Goal: Task Accomplishment & Management: Complete application form

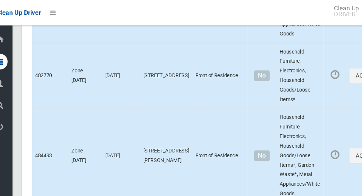
scroll to position [3526, 0]
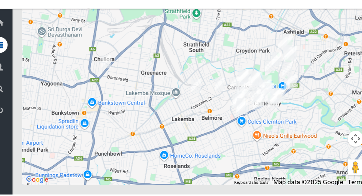
scroll to position [4618, 0]
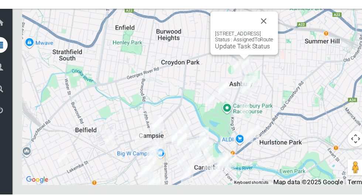
click at [265, 44] on button "Close" at bounding box center [257, 35] width 18 height 18
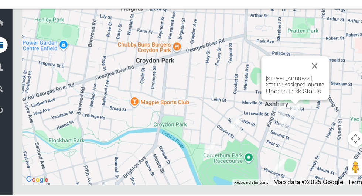
click at [313, 86] on button "Close" at bounding box center [304, 77] width 18 height 18
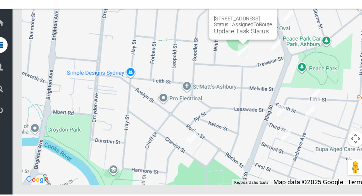
click at [288, 125] on div "45 Trevenar Street, ASHBURY NSW 2193 Status : AssignedToRoute Update Task Status" at bounding box center [192, 95] width 320 height 185
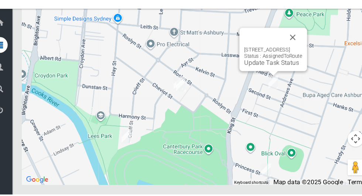
click at [292, 59] on button "Close" at bounding box center [284, 50] width 18 height 18
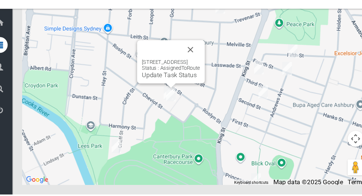
click at [197, 71] on button "Close" at bounding box center [189, 62] width 18 height 18
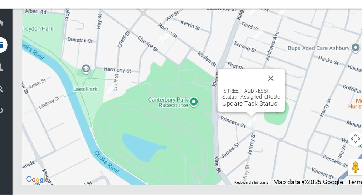
click at [272, 97] on button "Close" at bounding box center [263, 88] width 18 height 18
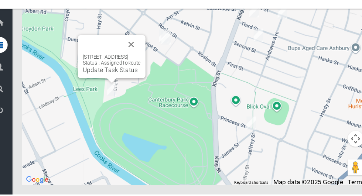
click at [142, 66] on button "Close" at bounding box center [134, 57] width 18 height 18
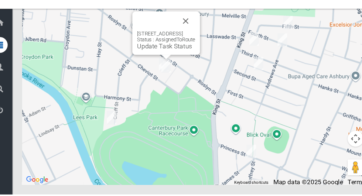
click at [193, 44] on button "Close" at bounding box center [184, 35] width 18 height 18
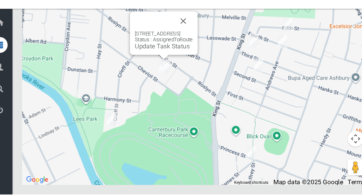
click at [191, 44] on button "Close" at bounding box center [182, 35] width 18 height 18
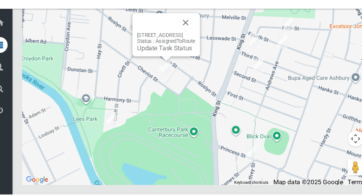
click at [193, 45] on button "Close" at bounding box center [184, 37] width 18 height 18
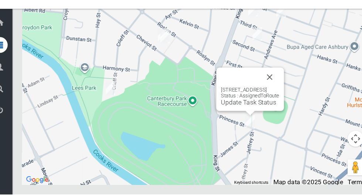
click at [271, 96] on button "Close" at bounding box center [262, 87] width 18 height 18
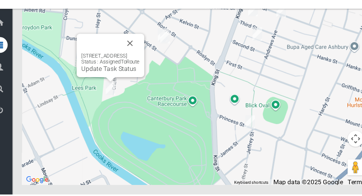
click at [141, 65] on button "Close" at bounding box center [133, 56] width 18 height 18
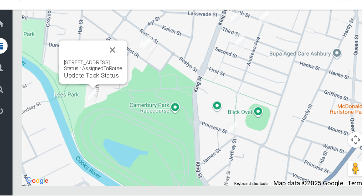
click at [124, 70] on button "Close" at bounding box center [116, 61] width 18 height 18
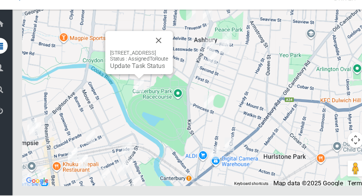
click at [168, 61] on button "Close" at bounding box center [159, 52] width 18 height 18
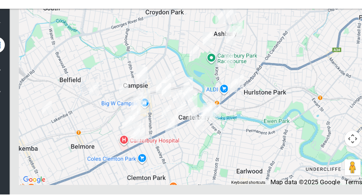
scroll to position [4617, 0]
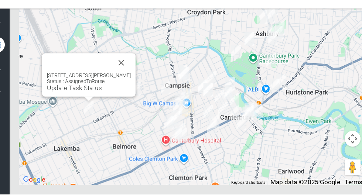
click at [121, 83] on button "Close" at bounding box center [127, 74] width 18 height 18
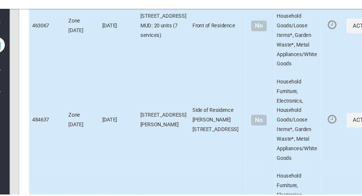
scroll to position [881, 0]
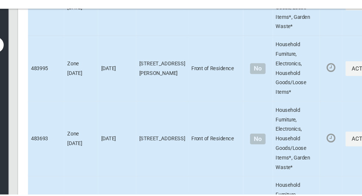
scroll to position [4618, 0]
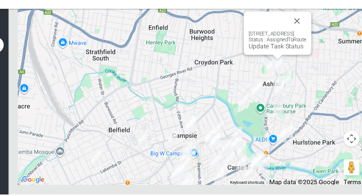
click at [300, 44] on button "Close" at bounding box center [291, 35] width 18 height 18
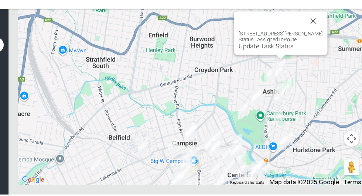
click at [271, 66] on div "144 Milton Street, ASHBURY NSW 2193 Status : AssignedToRoute Update Task Status" at bounding box center [276, 46] width 87 height 40
click at [262, 62] on link "Update Task Status" at bounding box center [262, 58] width 51 height 7
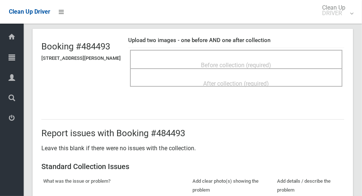
scroll to position [39, 0]
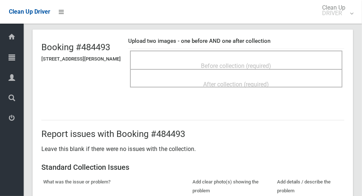
click at [289, 62] on div "Before collection (required)" at bounding box center [236, 66] width 196 height 14
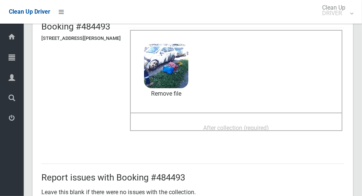
scroll to position [62, 0]
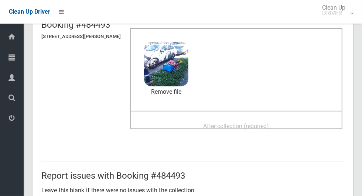
click at [269, 125] on span "After collection (required)" at bounding box center [236, 126] width 66 height 7
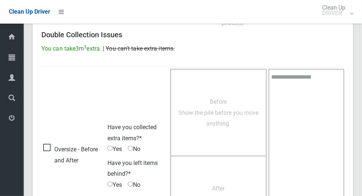
scroll to position [604, 0]
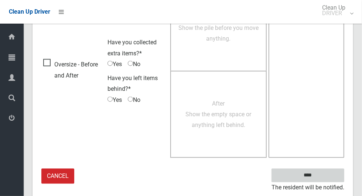
click at [327, 173] on input "****" at bounding box center [307, 176] width 73 height 14
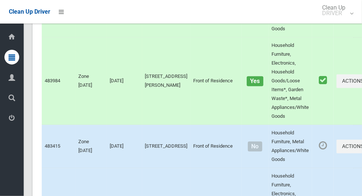
scroll to position [4617, 0]
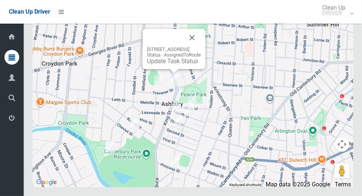
click at [170, 69] on div "15 Trevenar Street, ASHBURY NSW 2193 Status : AssignedToRoute Update Task Status" at bounding box center [173, 49] width 63 height 40
click at [172, 65] on link "Update Task Status" at bounding box center [172, 61] width 51 height 7
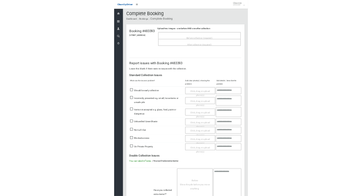
scroll to position [13, 0]
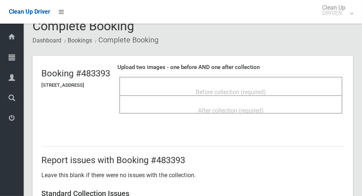
click at [244, 89] on span "Before collection (required)" at bounding box center [231, 92] width 70 height 7
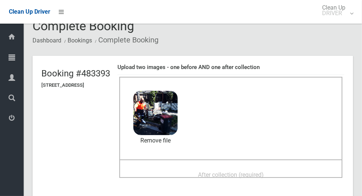
click at [296, 171] on div "After collection (required)" at bounding box center [230, 175] width 207 height 14
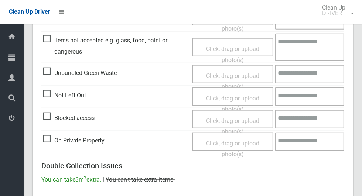
scroll to position [604, 0]
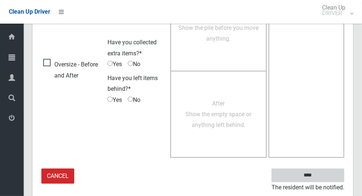
click at [332, 174] on input "****" at bounding box center [307, 176] width 73 height 14
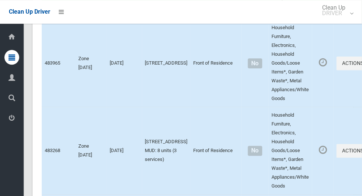
scroll to position [4617, 0]
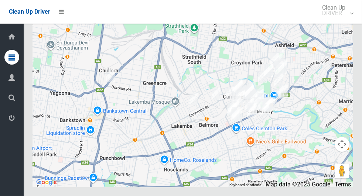
scroll to position [4617, 0]
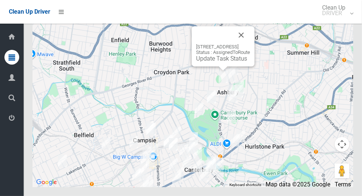
click at [216, 62] on link "Update Task Status" at bounding box center [221, 58] width 51 height 7
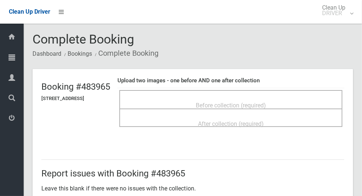
click at [266, 102] on span "Before collection (required)" at bounding box center [231, 105] width 70 height 7
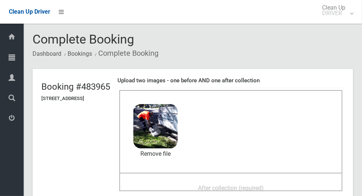
click at [240, 189] on span "After collection (required)" at bounding box center [231, 188] width 66 height 7
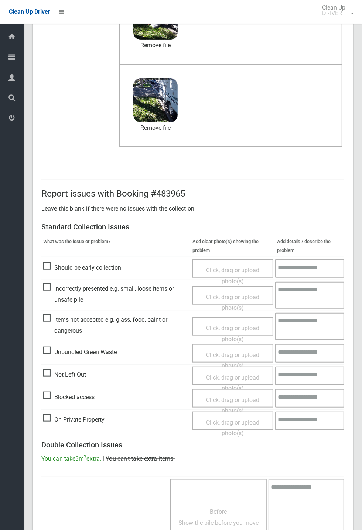
scroll to position [256, 0]
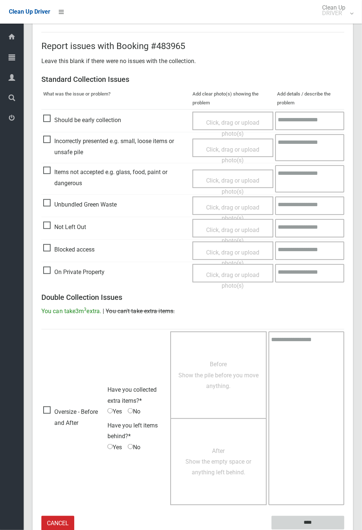
click at [329, 196] on input "****" at bounding box center [307, 523] width 73 height 14
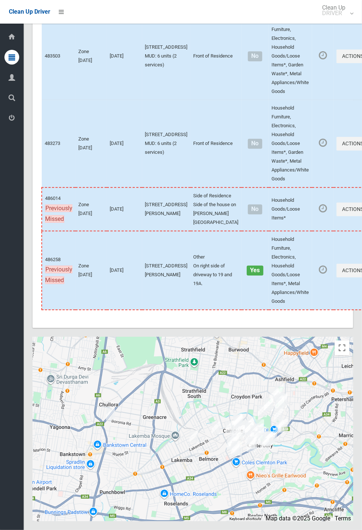
scroll to position [4270, 0]
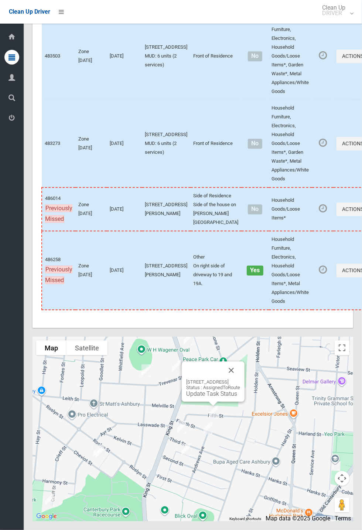
click at [211, 398] on link "Update Task Status" at bounding box center [211, 394] width 51 height 7
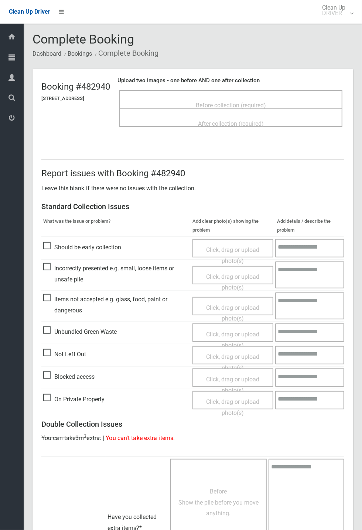
click at [249, 102] on span "Before collection (required)" at bounding box center [231, 105] width 70 height 7
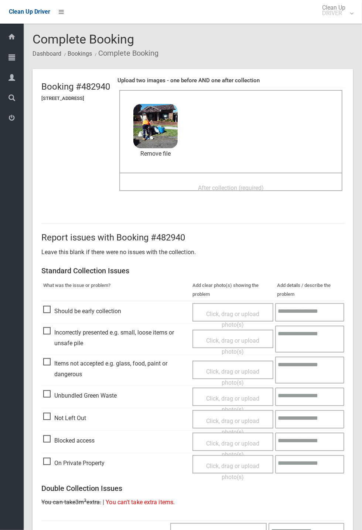
click at [264, 189] on span "After collection (required)" at bounding box center [231, 188] width 66 height 7
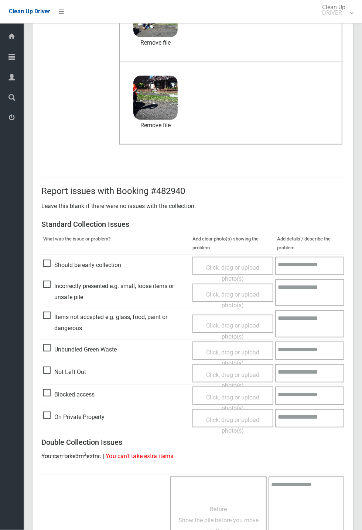
scroll to position [256, 0]
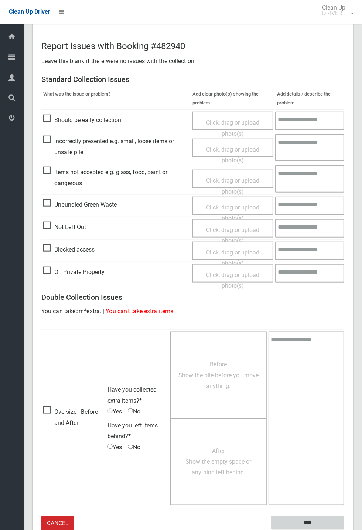
click at [309, 520] on input "****" at bounding box center [307, 523] width 73 height 14
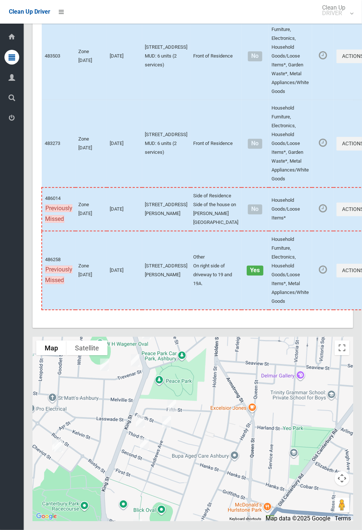
scroll to position [4270, 0]
click at [193, 390] on button "Close" at bounding box center [185, 381] width 18 height 18
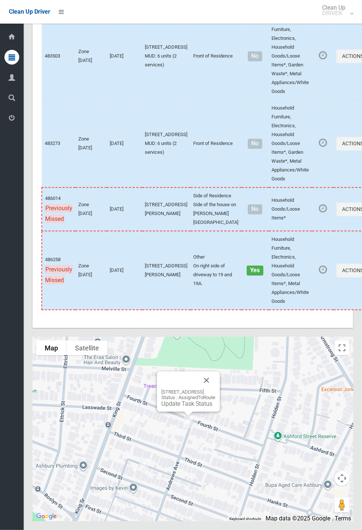
click at [182, 408] on link "Update Task Status" at bounding box center [186, 404] width 51 height 7
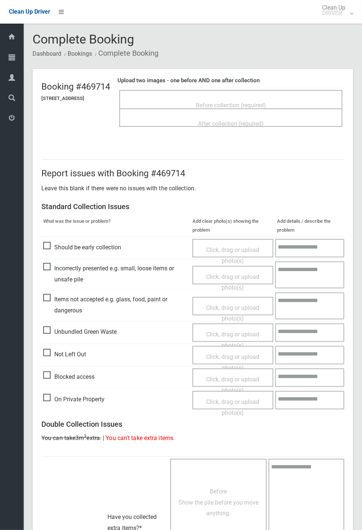
click at [261, 102] on span "Before collection (required)" at bounding box center [231, 105] width 70 height 7
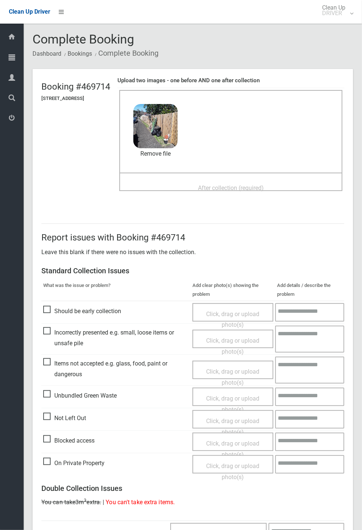
click at [241, 181] on div "After collection (required)" at bounding box center [230, 188] width 207 height 14
click at [261, 185] on span "After collection (required)" at bounding box center [231, 188] width 66 height 7
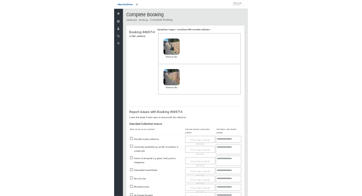
scroll to position [256, 0]
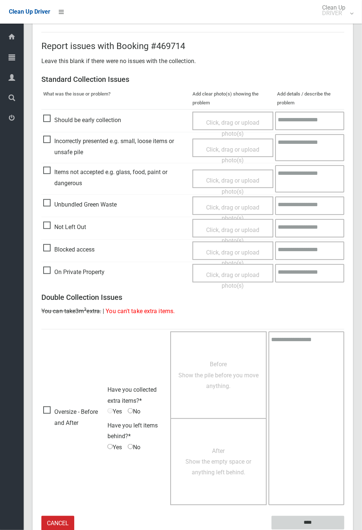
click at [344, 530] on input "****" at bounding box center [307, 523] width 73 height 14
click at [330, 521] on input "****" at bounding box center [307, 523] width 73 height 14
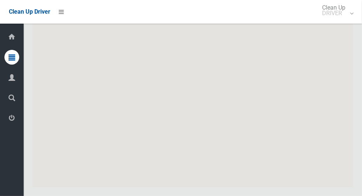
scroll to position [4617, 0]
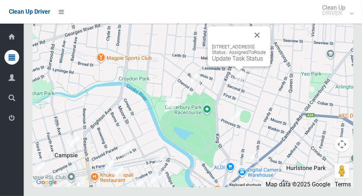
click at [266, 44] on button "Close" at bounding box center [257, 35] width 18 height 18
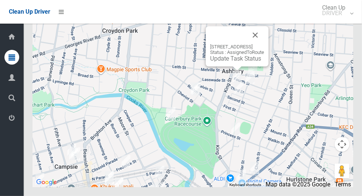
click at [237, 62] on link "Update Task Status" at bounding box center [235, 58] width 51 height 7
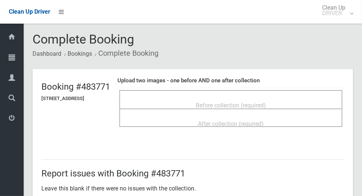
click at [241, 102] on span "Before collection (required)" at bounding box center [231, 105] width 70 height 7
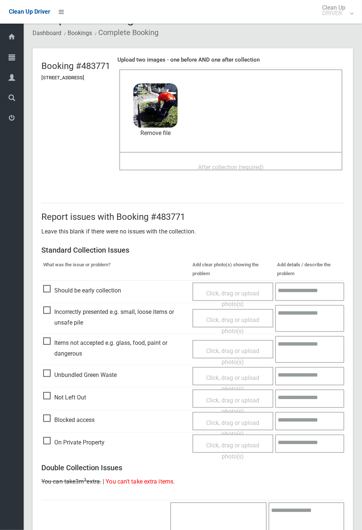
scroll to position [24, 0]
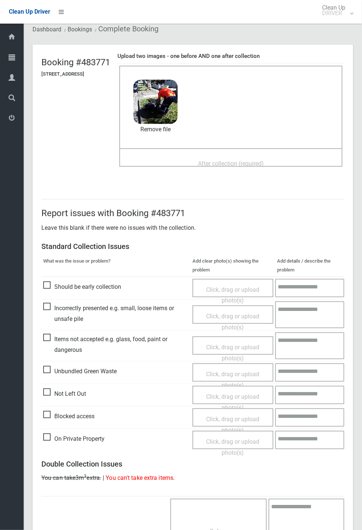
click at [264, 160] on span "After collection (required)" at bounding box center [231, 163] width 66 height 7
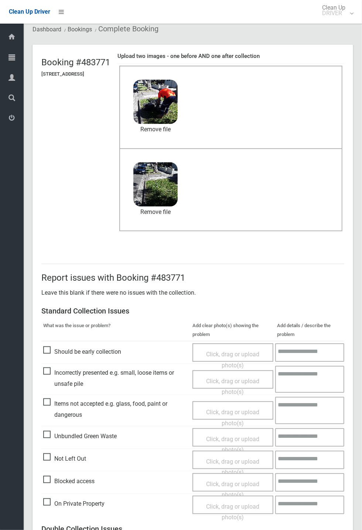
scroll to position [256, 0]
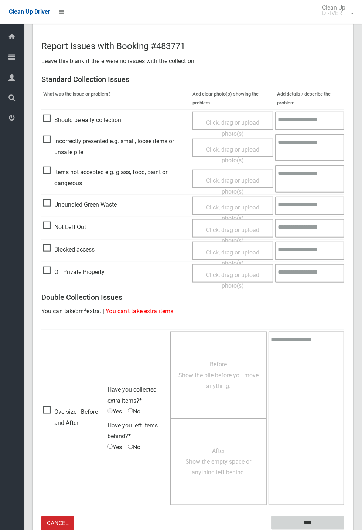
click at [344, 196] on input "****" at bounding box center [307, 523] width 73 height 14
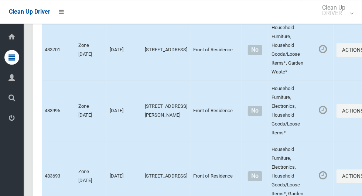
scroll to position [4617, 0]
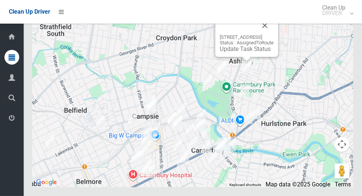
click at [278, 47] on div "59 Second Street, ASHBURY NSW 2193 Status : AssignedToRoute Update Task Status" at bounding box center [246, 37] width 63 height 40
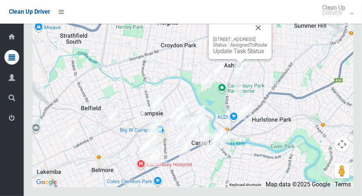
click at [267, 37] on button "Close" at bounding box center [258, 28] width 18 height 18
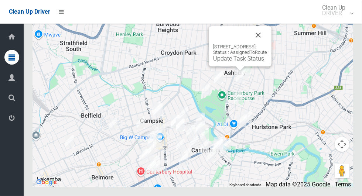
click at [241, 62] on link "Update Task Status" at bounding box center [238, 58] width 51 height 7
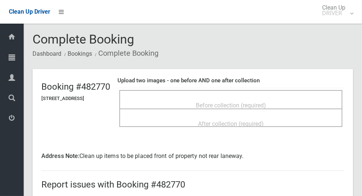
click at [286, 99] on div "Before collection (required)" at bounding box center [230, 105] width 207 height 14
click at [266, 102] on span "Before collection (required)" at bounding box center [231, 105] width 70 height 7
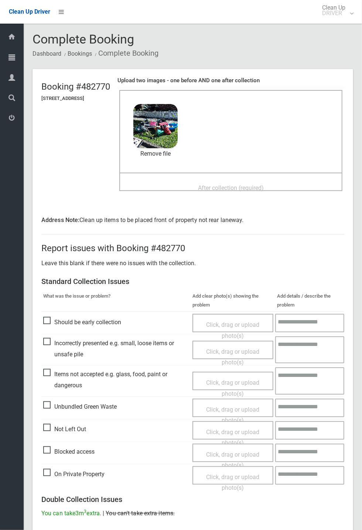
click at [248, 185] on span "After collection (required)" at bounding box center [231, 188] width 66 height 7
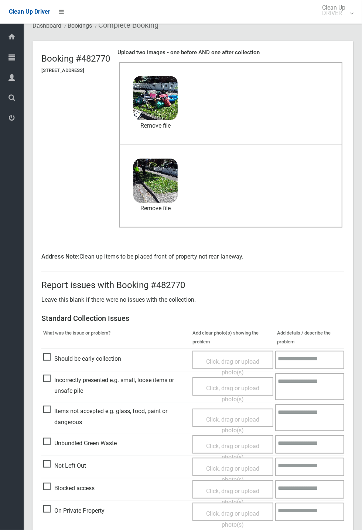
scroll to position [268, 0]
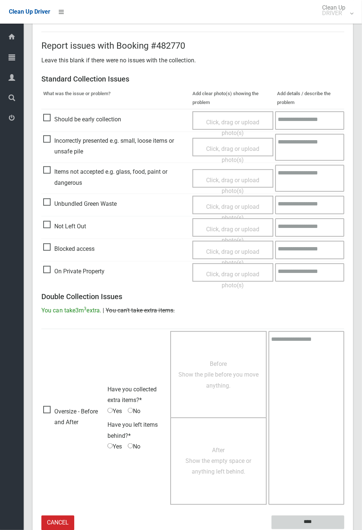
click at [307, 196] on input "****" at bounding box center [307, 523] width 73 height 14
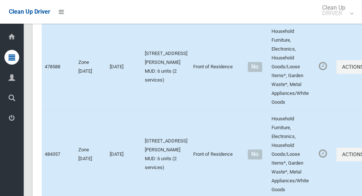
scroll to position [4617, 0]
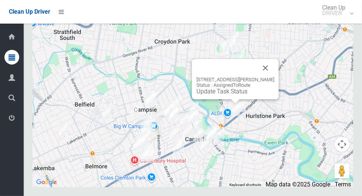
click at [274, 77] on button "Close" at bounding box center [266, 68] width 18 height 18
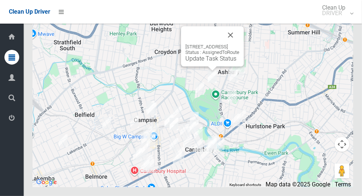
click at [239, 44] on button "Close" at bounding box center [230, 35] width 18 height 18
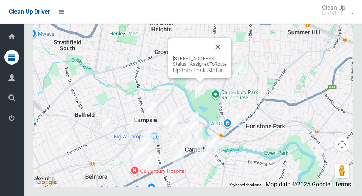
click at [227, 56] on button "Close" at bounding box center [218, 47] width 18 height 18
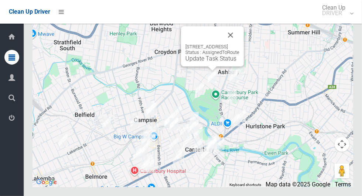
click at [239, 44] on button "Close" at bounding box center [230, 35] width 18 height 18
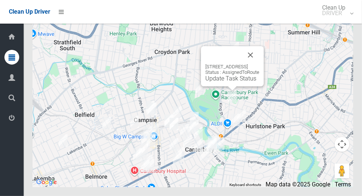
click at [259, 64] on button "Close" at bounding box center [250, 55] width 18 height 18
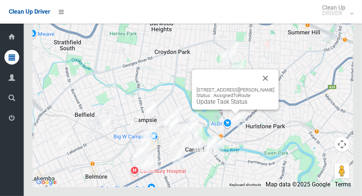
click at [272, 87] on button "Close" at bounding box center [266, 78] width 18 height 18
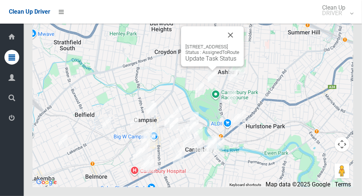
click at [239, 44] on button "Close" at bounding box center [230, 35] width 18 height 18
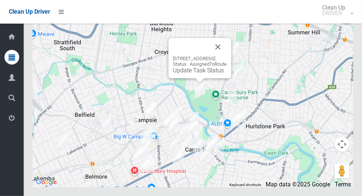
click at [227, 56] on button "Close" at bounding box center [218, 47] width 18 height 18
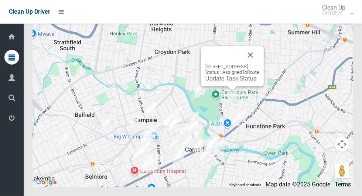
click at [259, 64] on button "Close" at bounding box center [250, 55] width 18 height 18
click at [221, 82] on link "Update Task Status" at bounding box center [230, 78] width 51 height 7
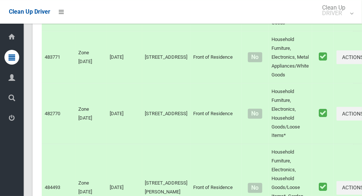
scroll to position [3482, 0]
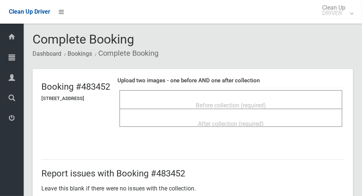
click at [266, 102] on span "Before collection (required)" at bounding box center [231, 105] width 70 height 7
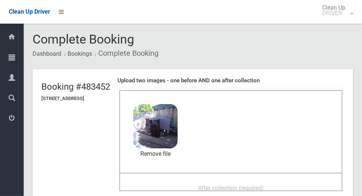
click at [264, 185] on span "After collection (required)" at bounding box center [231, 188] width 66 height 7
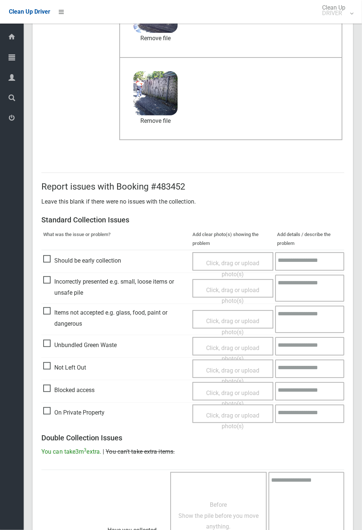
scroll to position [256, 0]
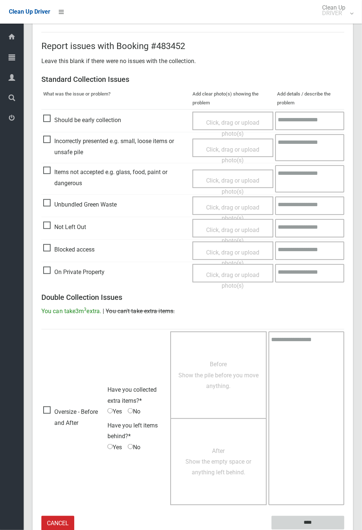
click at [344, 196] on input "****" at bounding box center [307, 523] width 73 height 14
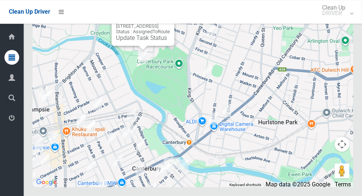
scroll to position [4617, 0]
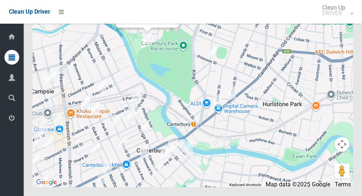
click at [181, 56] on div "71 Crieff Street, ASHBURY NSW 2193 Status : AssignedToRoute Update Task Status" at bounding box center [192, 95] width 320 height 185
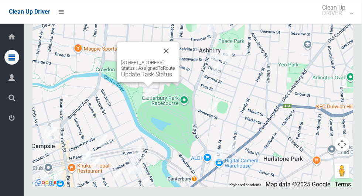
click at [175, 60] on button "Close" at bounding box center [166, 51] width 18 height 18
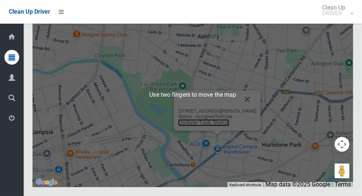
scroll to position [4617, 0]
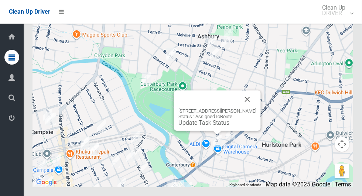
click at [212, 131] on div "78 Minter Street, CANTERBURY NSW 2193 Status : AssignedToRoute Update Task Stat…" at bounding box center [217, 110] width 87 height 40
click at [211, 126] on link "Update Task Status" at bounding box center [203, 122] width 51 height 7
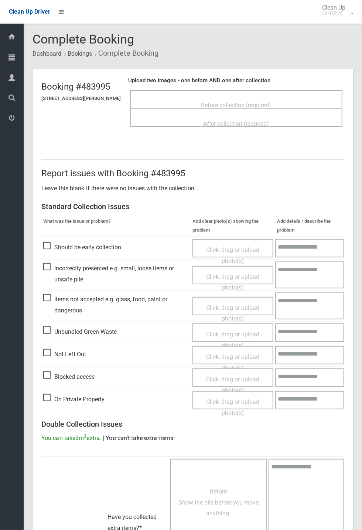
click at [271, 107] on span "Before collection (required)" at bounding box center [236, 105] width 70 height 7
click at [271, 102] on span "Before collection (required)" at bounding box center [236, 105] width 70 height 7
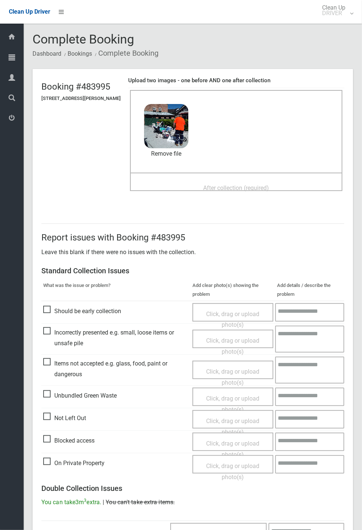
click at [241, 185] on span "After collection (required)" at bounding box center [236, 188] width 66 height 7
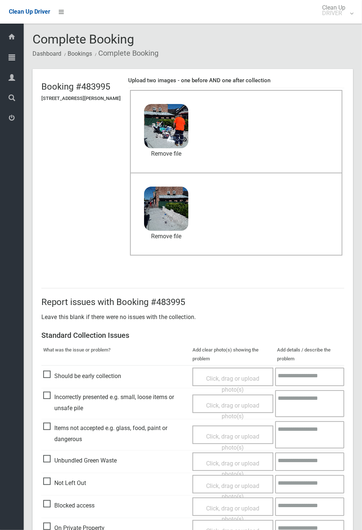
scroll to position [256, 0]
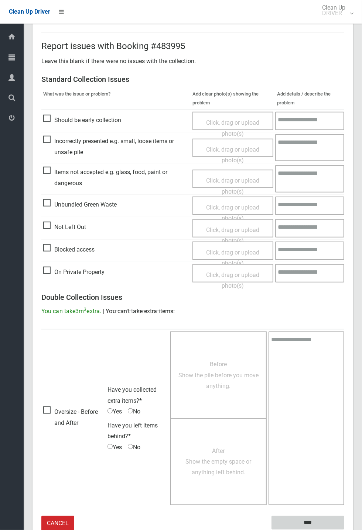
click at [344, 530] on input "****" at bounding box center [307, 523] width 73 height 14
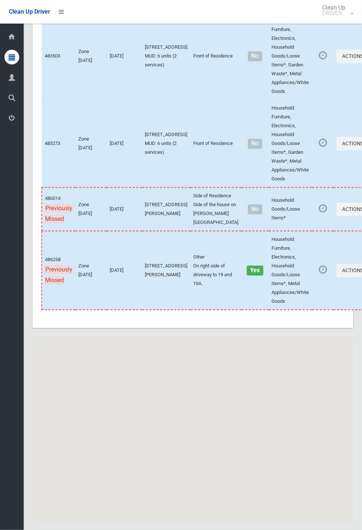
scroll to position [4270, 0]
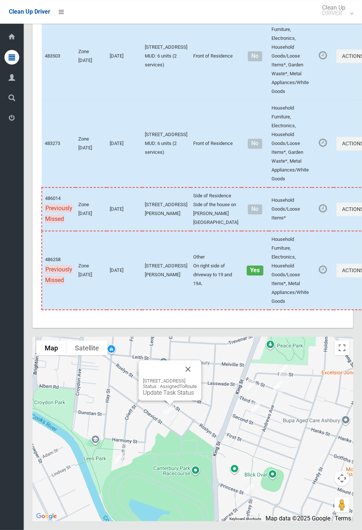
click at [197, 378] on button "Close" at bounding box center [188, 370] width 18 height 18
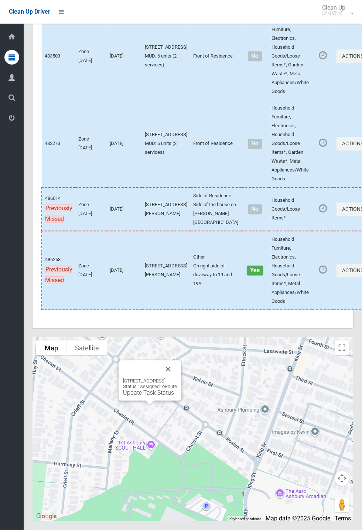
click at [159, 378] on div at bounding box center [141, 370] width 36 height 18
click at [177, 378] on button "Close" at bounding box center [168, 370] width 18 height 18
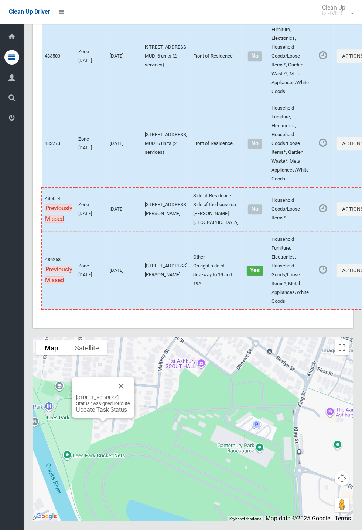
click at [130, 395] on button "Close" at bounding box center [121, 387] width 18 height 18
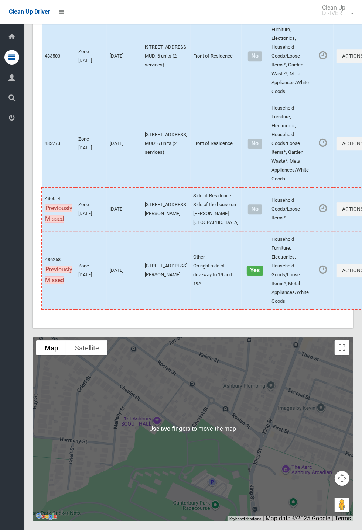
scroll to position [4268, 0]
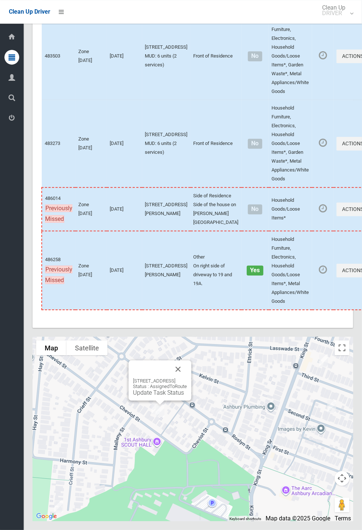
click at [155, 396] on link "Update Task Status" at bounding box center [158, 392] width 51 height 7
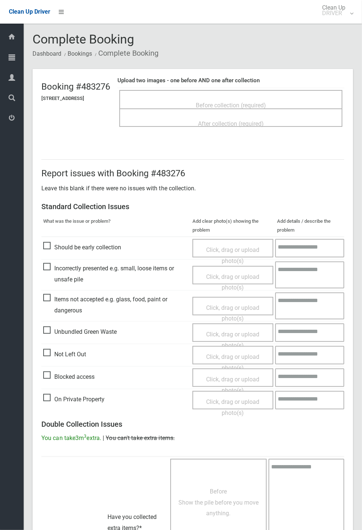
click at [239, 102] on span "Before collection (required)" at bounding box center [231, 105] width 70 height 7
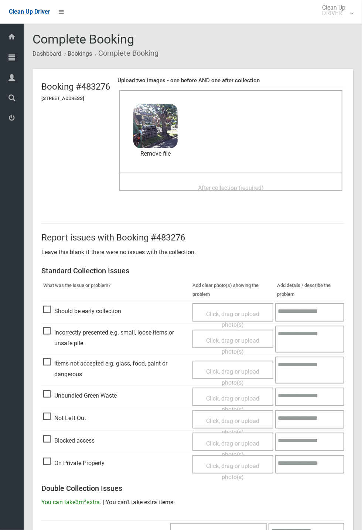
click at [264, 185] on span "After collection (required)" at bounding box center [231, 188] width 66 height 7
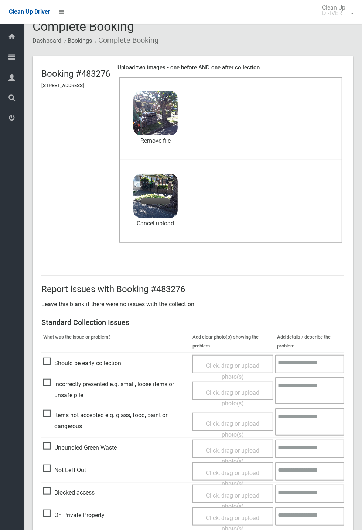
scroll to position [256, 0]
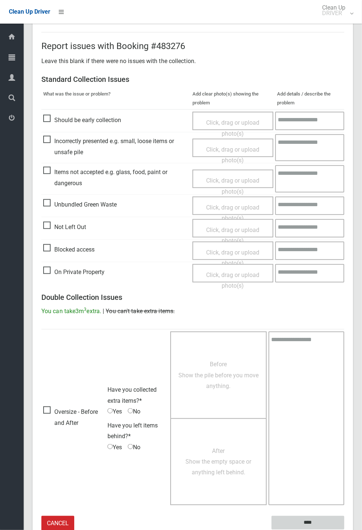
click at [344, 530] on input "****" at bounding box center [307, 523] width 73 height 14
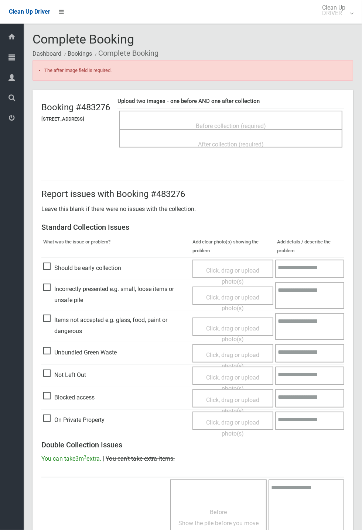
click at [266, 124] on span "Before collection (required)" at bounding box center [231, 126] width 70 height 7
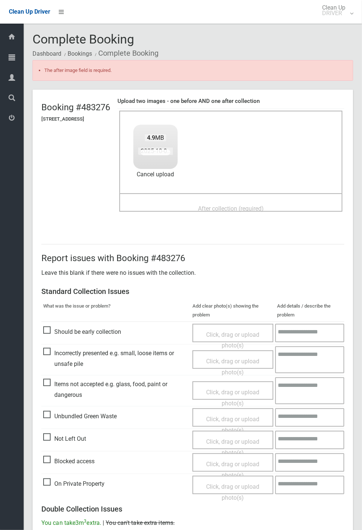
click at [234, 206] on span "After collection (required)" at bounding box center [231, 208] width 66 height 7
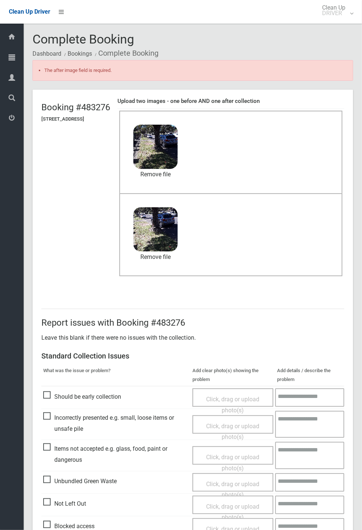
scroll to position [277, 0]
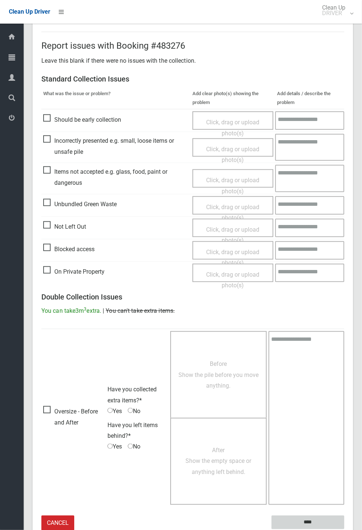
click at [307, 518] on input "****" at bounding box center [307, 523] width 73 height 14
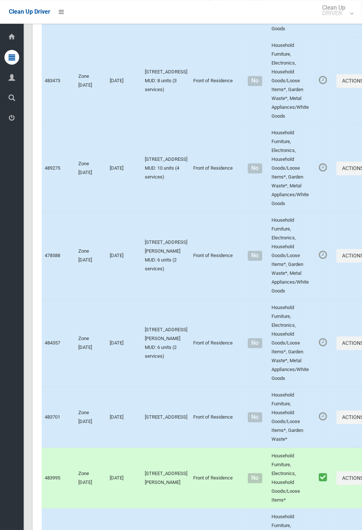
scroll to position [4270, 0]
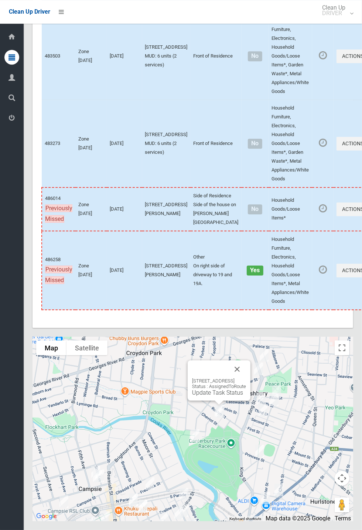
click at [205, 396] on link "Update Task Status" at bounding box center [217, 392] width 51 height 7
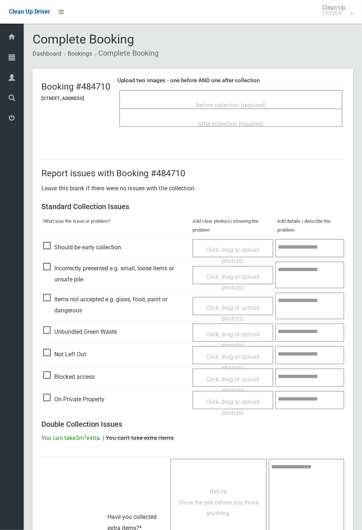
click at [266, 102] on span "Before collection (required)" at bounding box center [231, 105] width 70 height 7
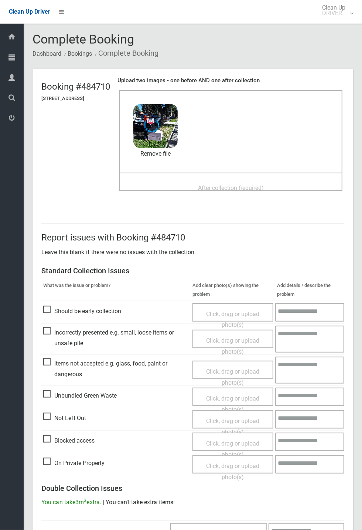
click at [248, 181] on div "After collection (required)" at bounding box center [230, 188] width 207 height 14
click at [245, 186] on span "After collection (required)" at bounding box center [231, 188] width 66 height 7
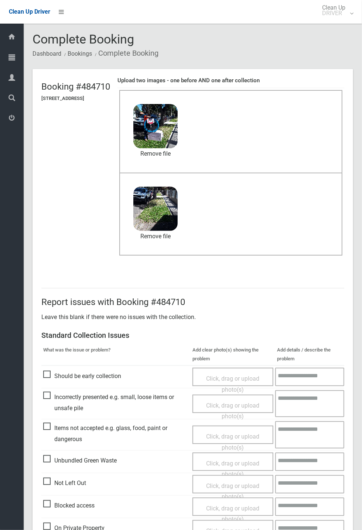
scroll to position [256, 0]
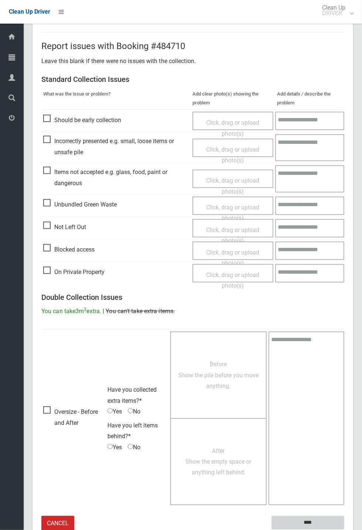
click at [344, 530] on input "****" at bounding box center [307, 523] width 73 height 14
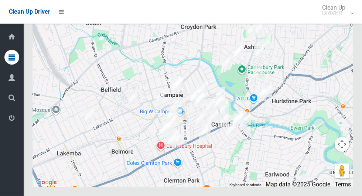
scroll to position [4614, 0]
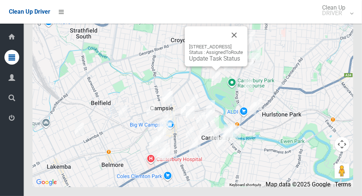
click at [212, 62] on link "Update Task Status" at bounding box center [214, 58] width 51 height 7
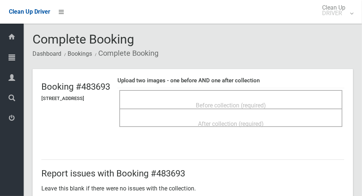
click at [266, 102] on span "Before collection (required)" at bounding box center [231, 105] width 70 height 7
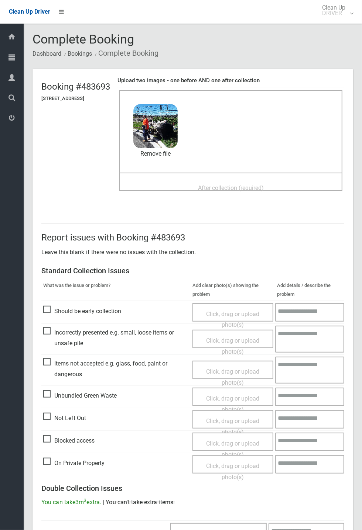
click at [261, 188] on span "After collection (required)" at bounding box center [231, 188] width 66 height 7
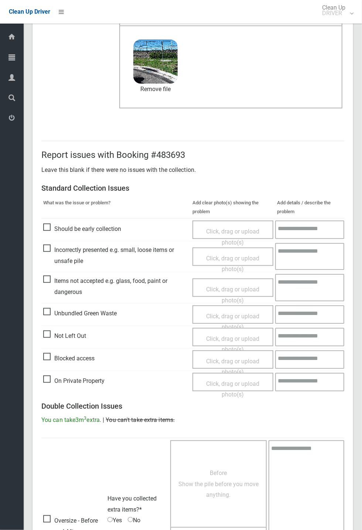
scroll to position [256, 0]
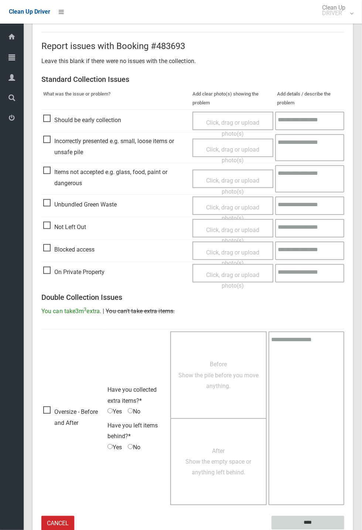
click at [344, 196] on input "****" at bounding box center [307, 523] width 73 height 14
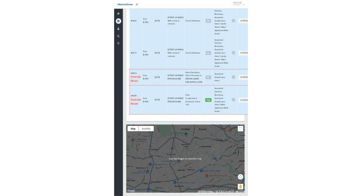
scroll to position [4269, 0]
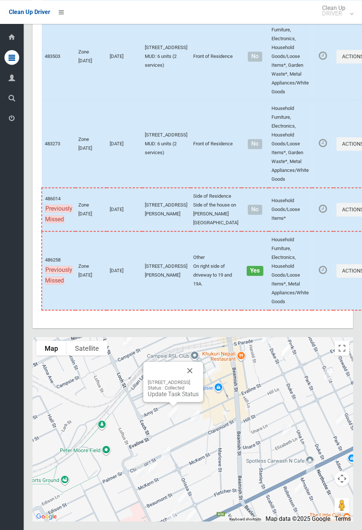
click at [199, 379] on button "Close" at bounding box center [190, 371] width 18 height 18
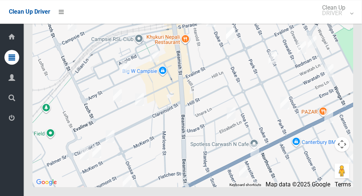
scroll to position [4617, 0]
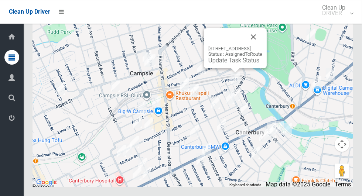
click at [262, 46] on button "Close" at bounding box center [253, 37] width 18 height 18
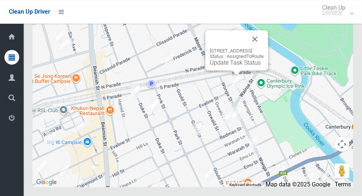
click at [264, 48] on button "Close" at bounding box center [255, 39] width 18 height 18
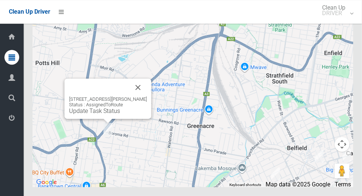
click at [147, 96] on button "Close" at bounding box center [138, 88] width 18 height 18
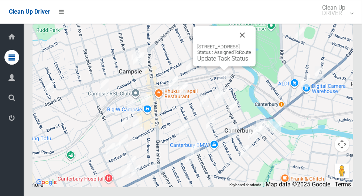
click at [251, 44] on button "Close" at bounding box center [242, 35] width 18 height 18
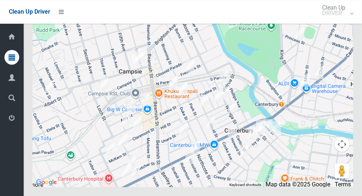
click at [265, 55] on div at bounding box center [192, 95] width 320 height 185
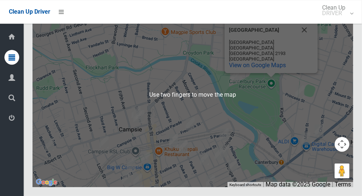
scroll to position [4580, 0]
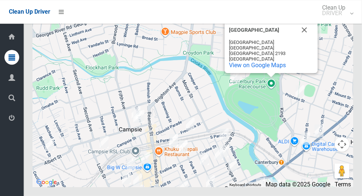
click at [307, 39] on button "Close" at bounding box center [304, 30] width 18 height 18
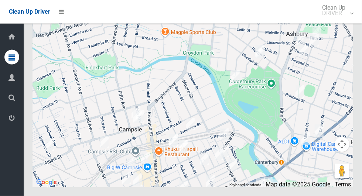
scroll to position [4617, 0]
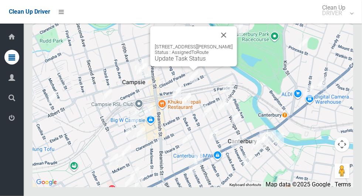
click at [186, 62] on link "Update Task Status" at bounding box center [180, 58] width 51 height 7
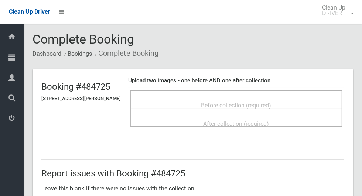
click at [294, 98] on div "Before collection (required)" at bounding box center [236, 105] width 196 height 14
click at [296, 98] on div "Before collection (required)" at bounding box center [236, 105] width 196 height 14
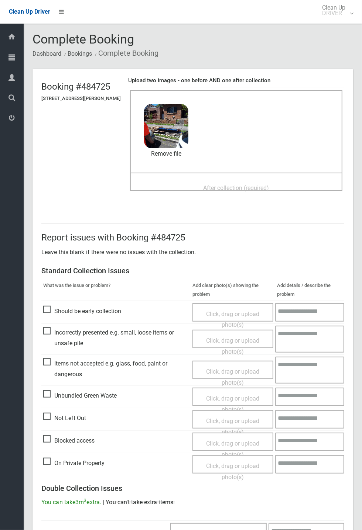
click at [224, 190] on span "After collection (required)" at bounding box center [236, 188] width 66 height 7
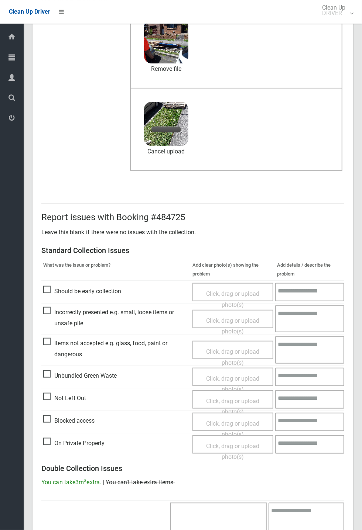
scroll to position [88, 0]
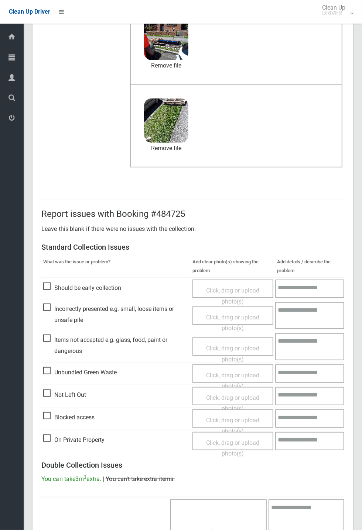
click at [83, 196] on span "Items not accepted e.g. glass, food, paint or dangerous" at bounding box center [115, 346] width 145 height 22
click at [76, 196] on span "Items not accepted e.g. glass, food, paint or dangerous" at bounding box center [115, 346] width 145 height 22
click at [82, 196] on span "Items not accepted e.g. glass, food, paint or dangerous" at bounding box center [115, 346] width 145 height 22
click at [240, 196] on span "Click, drag or upload photo(s)" at bounding box center [232, 354] width 53 height 18
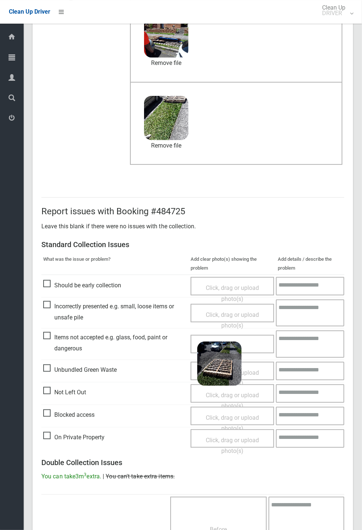
scroll to position [94, 0]
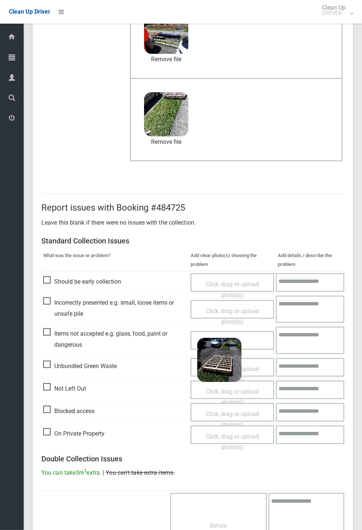
click at [305, 196] on textarea at bounding box center [310, 340] width 68 height 27
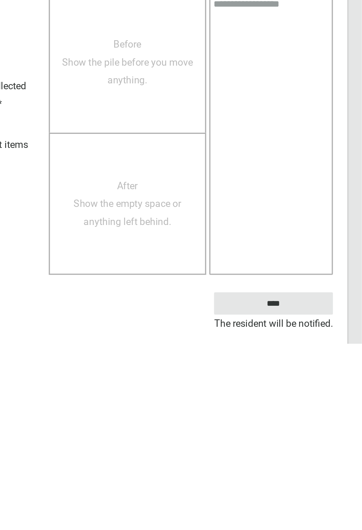
scroll to position [291, 0]
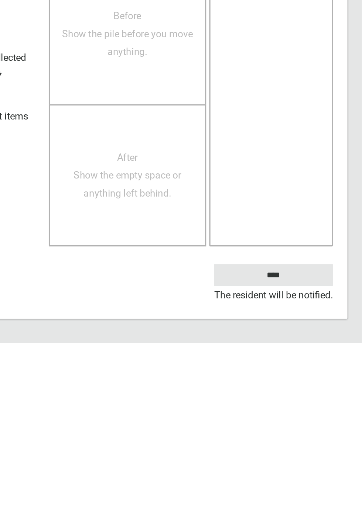
type textarea "**********"
click at [321, 196] on input "****" at bounding box center [307, 489] width 73 height 14
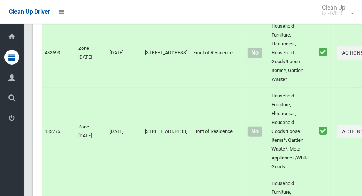
scroll to position [4617, 0]
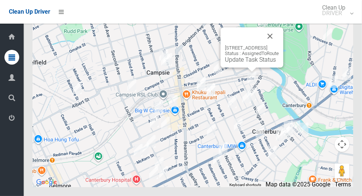
click at [279, 45] on button "Close" at bounding box center [270, 36] width 18 height 18
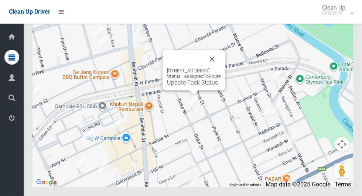
click at [221, 68] on button "Close" at bounding box center [212, 59] width 18 height 18
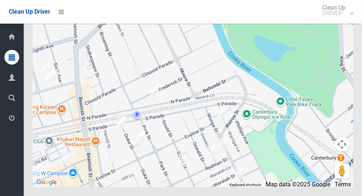
click at [252, 128] on div at bounding box center [192, 95] width 320 height 185
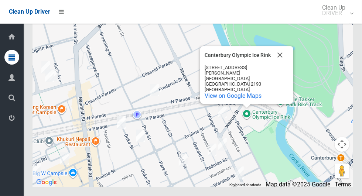
click at [281, 64] on button "Close" at bounding box center [280, 55] width 18 height 18
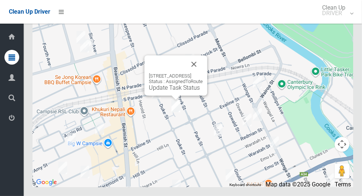
click at [198, 73] on button "Close" at bounding box center [194, 64] width 18 height 18
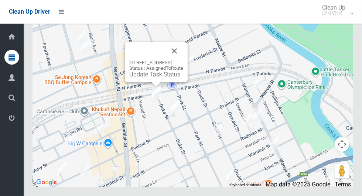
click at [183, 60] on button "Close" at bounding box center [174, 51] width 18 height 18
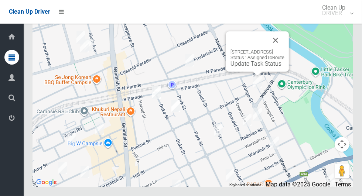
click at [284, 49] on button "Close" at bounding box center [276, 40] width 18 height 18
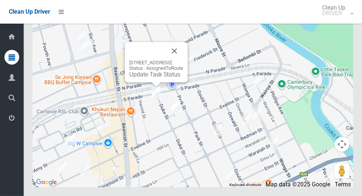
click at [159, 78] on link "Update Task Status" at bounding box center [154, 74] width 51 height 7
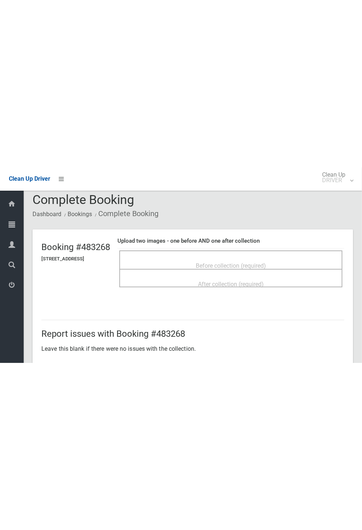
scroll to position [6, 0]
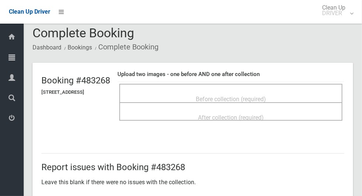
click at [238, 96] on span "Before collection (required)" at bounding box center [231, 99] width 70 height 7
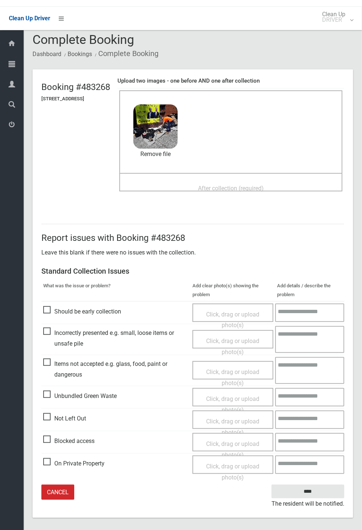
scroll to position [0, 0]
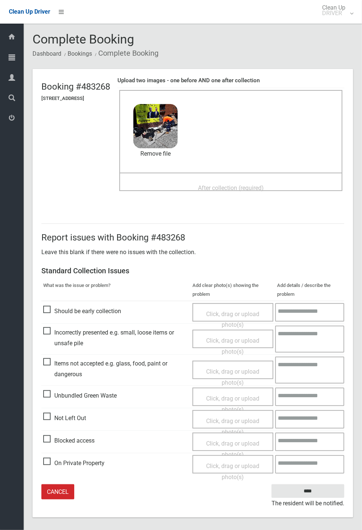
click at [71, 196] on span "Items not accepted e.g. glass, food, paint or dangerous" at bounding box center [115, 369] width 145 height 22
click at [245, 196] on span "Click, drag or upload photo(s)" at bounding box center [232, 377] width 53 height 18
click at [305, 196] on textarea at bounding box center [310, 370] width 68 height 27
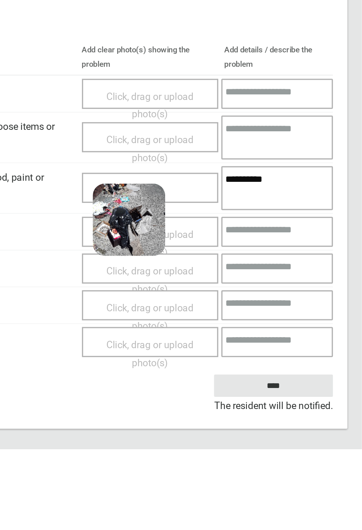
click at [258, 196] on div "Click, drag or upload photo(s) 4.6 MB 2025-10-0310.40.52689570594182319949.jpg …" at bounding box center [231, 370] width 83 height 18
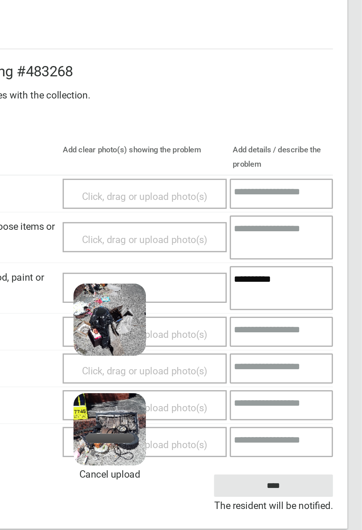
click at [324, 196] on textarea "**********" at bounding box center [312, 370] width 63 height 27
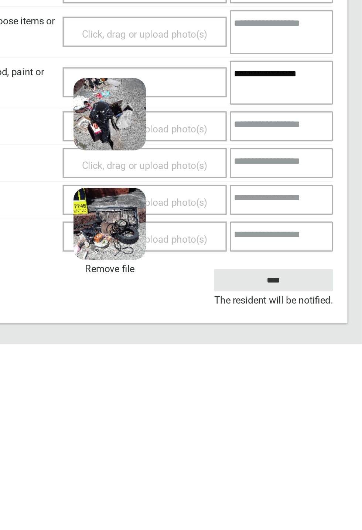
scroll to position [9, 0]
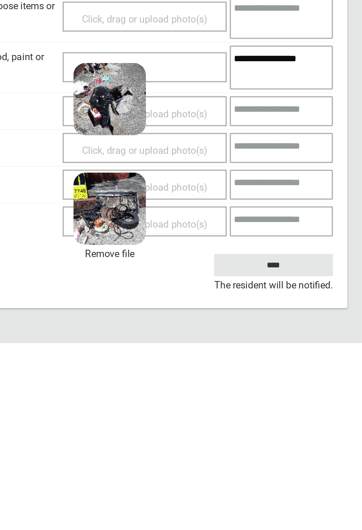
type textarea "**********"
click at [326, 196] on input "****" at bounding box center [307, 483] width 73 height 14
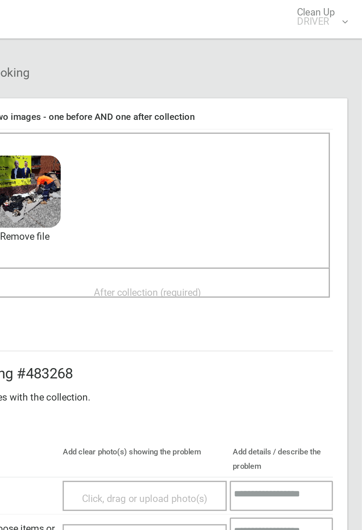
scroll to position [0, 0]
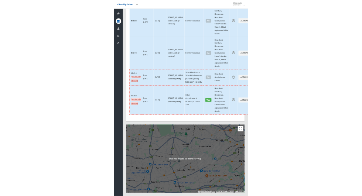
scroll to position [4614, 0]
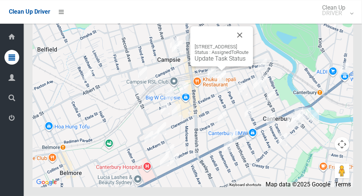
click at [227, 62] on link "Update Task Status" at bounding box center [220, 58] width 51 height 7
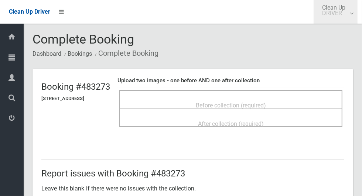
click at [357, 0] on link "Clean Up DRIVER" at bounding box center [335, 12] width 44 height 24
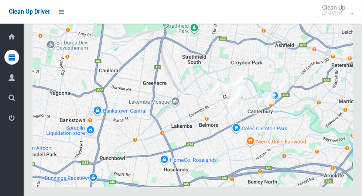
scroll to position [4613, 0]
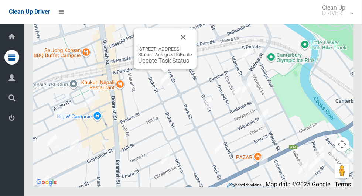
click at [192, 46] on button "Close" at bounding box center [183, 37] width 18 height 18
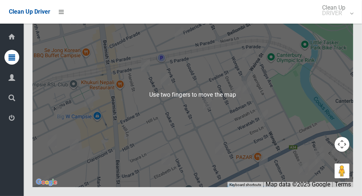
scroll to position [4617, 0]
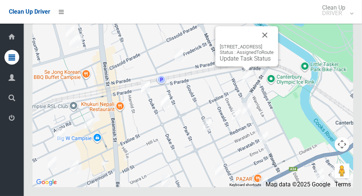
click at [274, 44] on button "Close" at bounding box center [265, 35] width 18 height 18
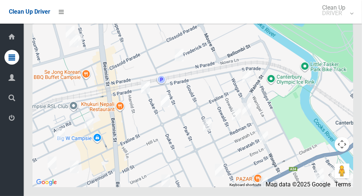
scroll to position [4607, 0]
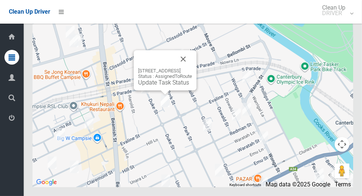
click at [173, 86] on link "Update Task Status" at bounding box center [163, 82] width 51 height 7
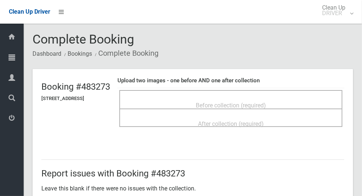
click at [258, 103] on span "Before collection (required)" at bounding box center [231, 105] width 70 height 7
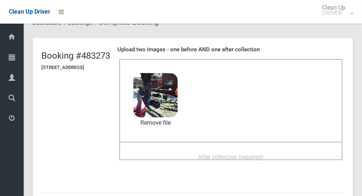
scroll to position [33, 0]
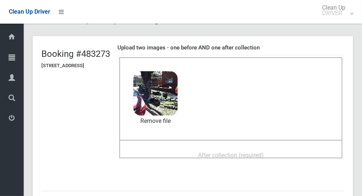
click at [283, 155] on div "After collection (required)" at bounding box center [230, 155] width 207 height 14
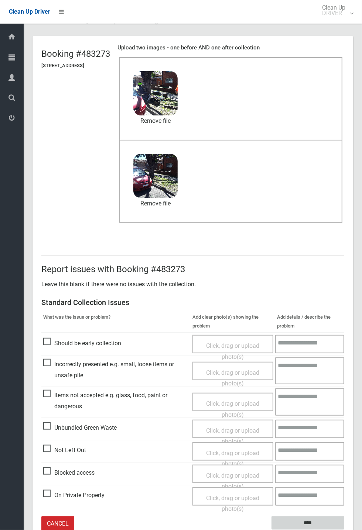
click at [309, 196] on input "****" at bounding box center [307, 524] width 73 height 14
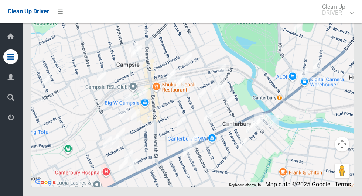
scroll to position [4304, 0]
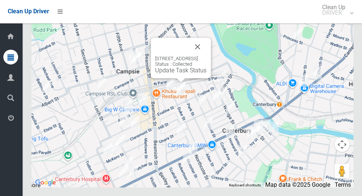
click at [207, 56] on button "Close" at bounding box center [198, 47] width 18 height 18
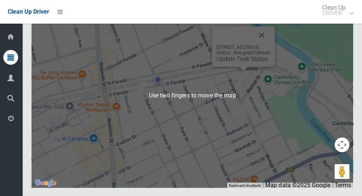
scroll to position [4616, 0]
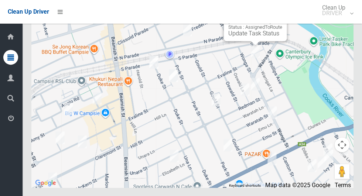
click at [282, 18] on button "Close" at bounding box center [274, 10] width 18 height 18
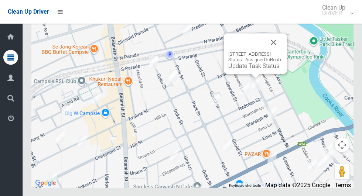
click at [282, 51] on button "Close" at bounding box center [274, 42] width 18 height 18
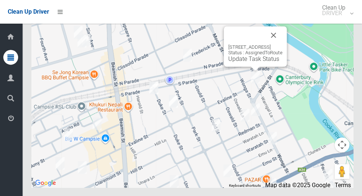
click at [282, 44] on button "Close" at bounding box center [274, 35] width 18 height 18
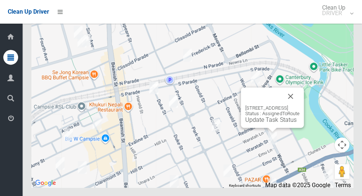
click at [299, 105] on button "Close" at bounding box center [291, 96] width 18 height 18
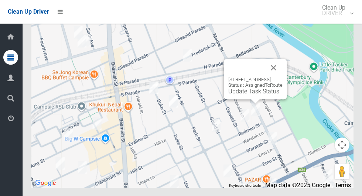
click at [282, 76] on button "Close" at bounding box center [274, 68] width 18 height 18
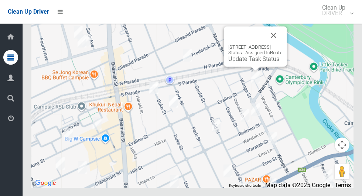
click at [282, 44] on button "Close" at bounding box center [274, 35] width 18 height 18
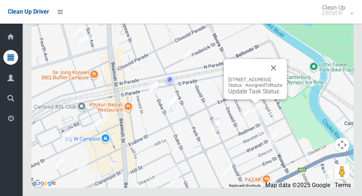
click at [282, 76] on button "Close" at bounding box center [274, 68] width 18 height 18
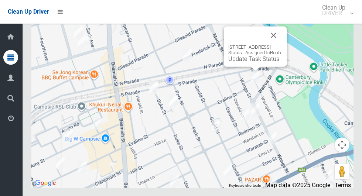
click at [282, 44] on button "Close" at bounding box center [274, 35] width 18 height 18
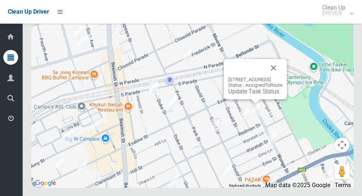
click at [282, 76] on button "Close" at bounding box center [274, 68] width 18 height 18
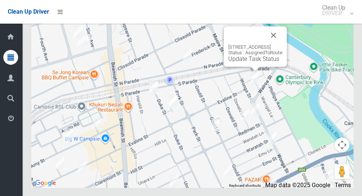
click at [241, 66] on div "8 Wonga Street, CANTERBURY NSW 2193 Status : AssignedToRoute Update Task Status" at bounding box center [255, 46] width 63 height 40
click at [239, 62] on link "Update Task Status" at bounding box center [253, 58] width 51 height 7
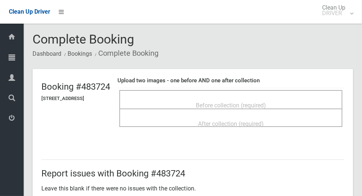
click at [171, 103] on div "Before collection (required)" at bounding box center [230, 105] width 207 height 14
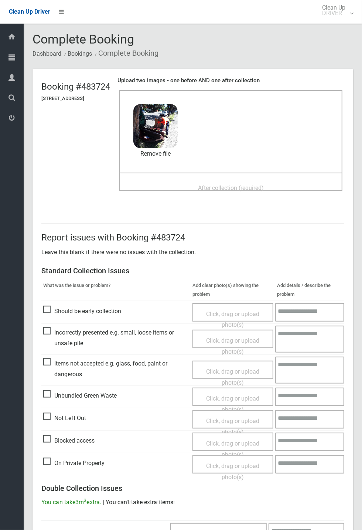
click at [245, 189] on span "After collection (required)" at bounding box center [231, 188] width 66 height 7
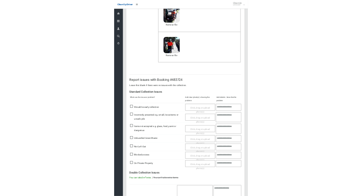
scroll to position [256, 0]
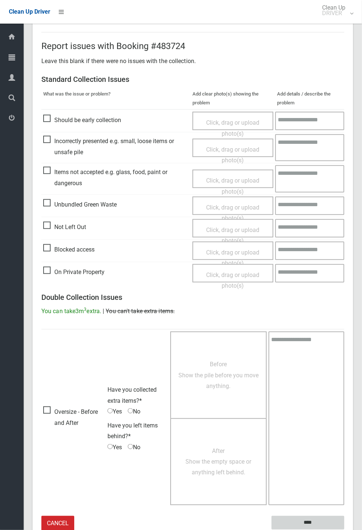
click at [344, 196] on input "****" at bounding box center [307, 523] width 73 height 14
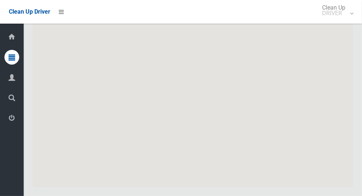
scroll to position [4617, 0]
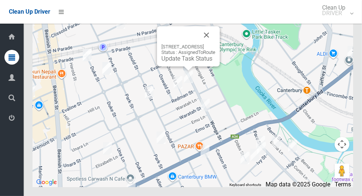
click at [178, 62] on link "Update Task Status" at bounding box center [186, 58] width 51 height 7
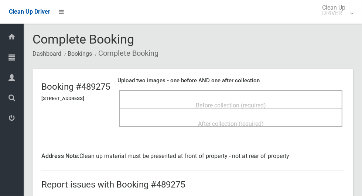
click at [290, 100] on div "Before collection (required)" at bounding box center [230, 105] width 207 height 14
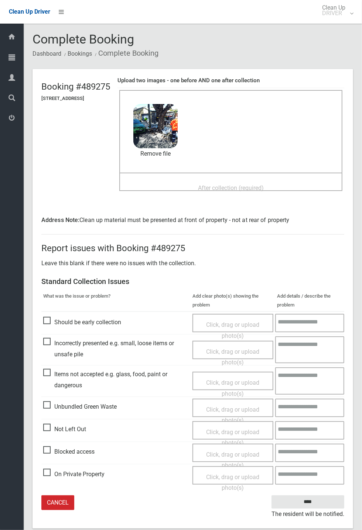
click at [259, 191] on span "After collection (required)" at bounding box center [231, 188] width 66 height 7
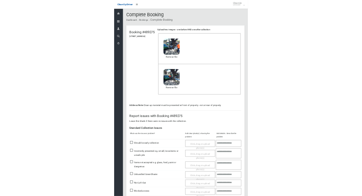
scroll to position [45, 0]
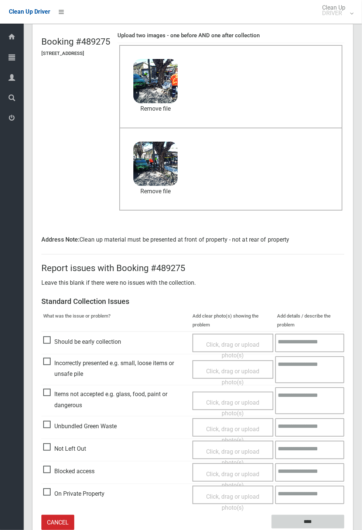
click at [344, 196] on input "****" at bounding box center [307, 522] width 73 height 14
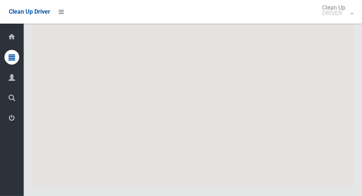
scroll to position [4617, 0]
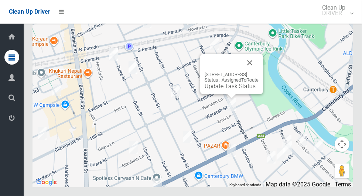
click at [258, 72] on button "Close" at bounding box center [250, 63] width 18 height 18
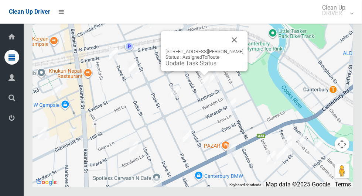
click at [238, 49] on button "Close" at bounding box center [235, 40] width 18 height 18
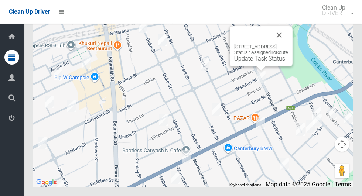
click at [251, 62] on link "Update Task Status" at bounding box center [259, 58] width 51 height 7
click at [288, 44] on button "Close" at bounding box center [279, 35] width 18 height 18
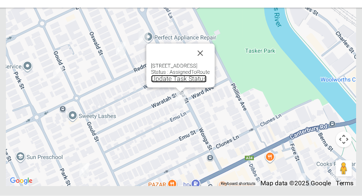
click at [190, 92] on link "Update Task Status" at bounding box center [190, 88] width 51 height 7
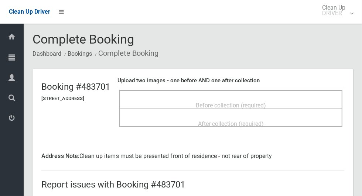
click at [266, 102] on span "Before collection (required)" at bounding box center [231, 105] width 70 height 7
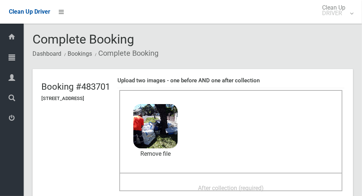
click at [264, 185] on span "After collection (required)" at bounding box center [231, 188] width 66 height 7
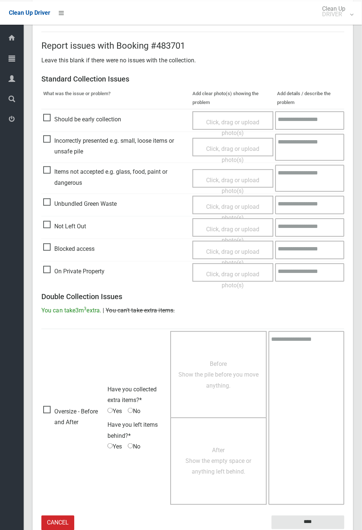
scroll to position [268, 0]
click at [344, 196] on input "****" at bounding box center [307, 523] width 73 height 14
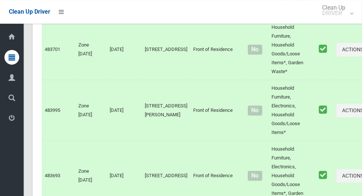
scroll to position [4617, 0]
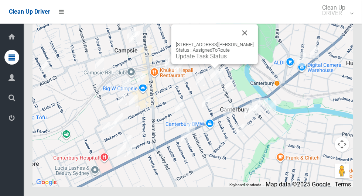
click at [208, 60] on link "Update Task Status" at bounding box center [201, 56] width 51 height 7
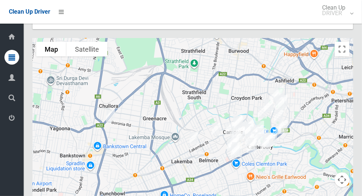
scroll to position [4222, 0]
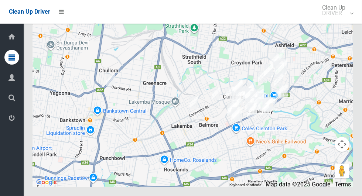
scroll to position [4268, 0]
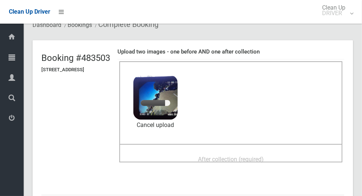
scroll to position [37, 0]
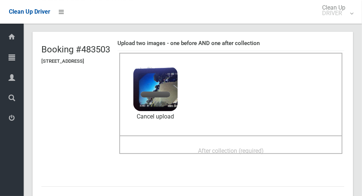
click at [264, 147] on span "After collection (required)" at bounding box center [231, 150] width 66 height 7
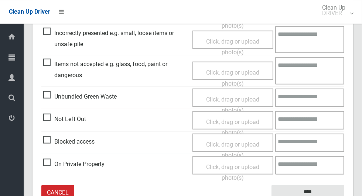
scroll to position [381, 0]
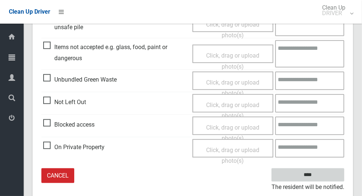
click at [331, 175] on input "****" at bounding box center [307, 175] width 73 height 14
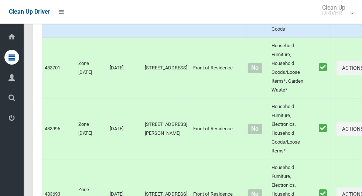
scroll to position [4617, 0]
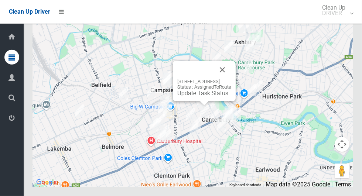
click at [231, 79] on button "Close" at bounding box center [222, 70] width 18 height 18
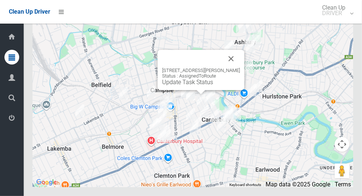
click at [234, 68] on button "Close" at bounding box center [231, 59] width 18 height 18
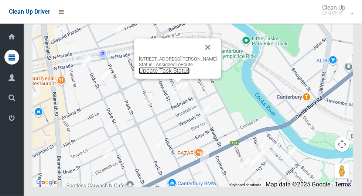
click at [172, 74] on link "Update Task Status" at bounding box center [164, 70] width 51 height 7
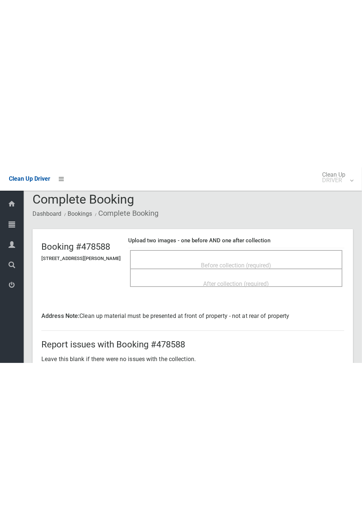
scroll to position [7, 0]
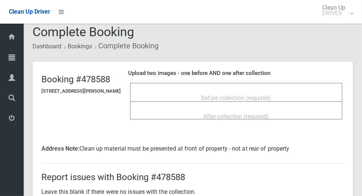
click at [297, 99] on div "Before collection (required)" at bounding box center [236, 98] width 196 height 14
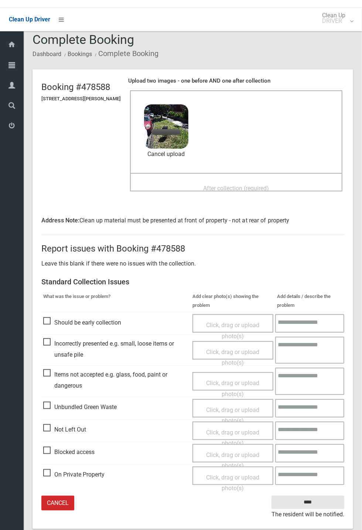
scroll to position [0, 0]
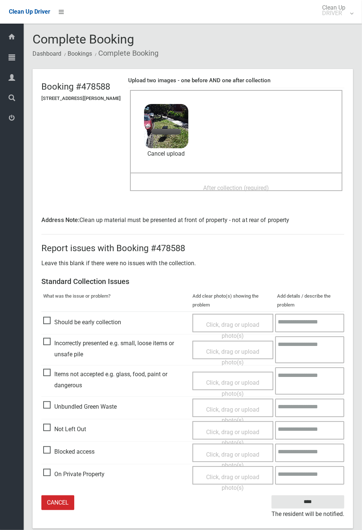
click at [269, 187] on span "After collection (required)" at bounding box center [236, 188] width 66 height 7
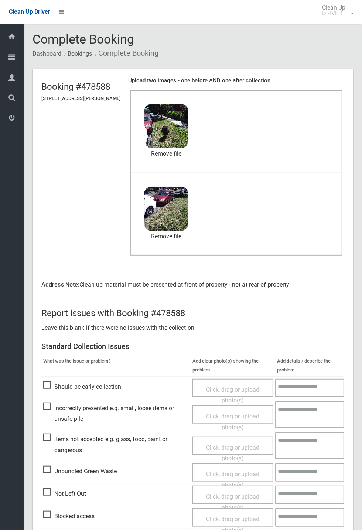
scroll to position [45, 0]
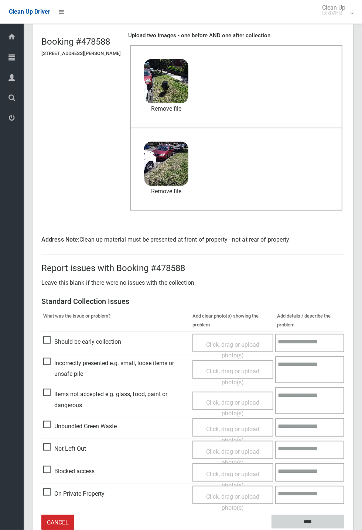
click at [344, 196] on input "****" at bounding box center [307, 522] width 73 height 14
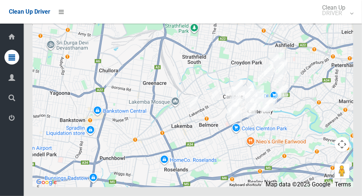
scroll to position [4548, 0]
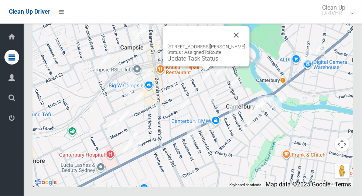
click at [236, 44] on button "Close" at bounding box center [236, 35] width 18 height 18
click at [206, 62] on link "Update Task Status" at bounding box center [192, 58] width 51 height 7
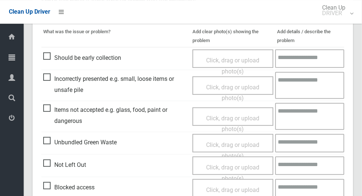
scroll to position [181, 0]
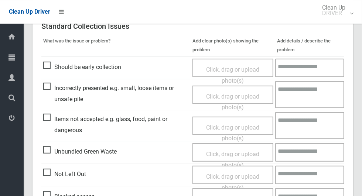
click at [50, 169] on span "Not Left Out" at bounding box center [64, 174] width 43 height 11
click at [249, 157] on span "Click, drag or upload photo(s)" at bounding box center [232, 160] width 53 height 18
click at [242, 173] on span "Click, drag or upload photo(s)" at bounding box center [232, 182] width 53 height 18
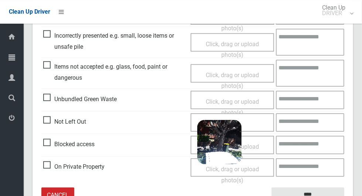
scroll to position [253, 0]
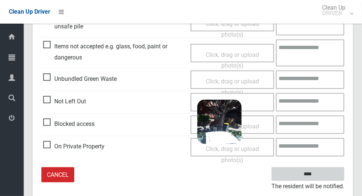
click at [338, 179] on input "****" at bounding box center [307, 174] width 73 height 14
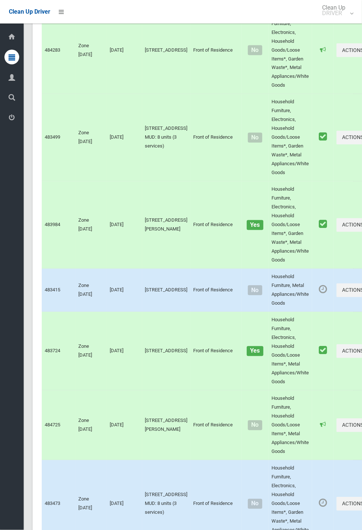
scroll to position [4270, 0]
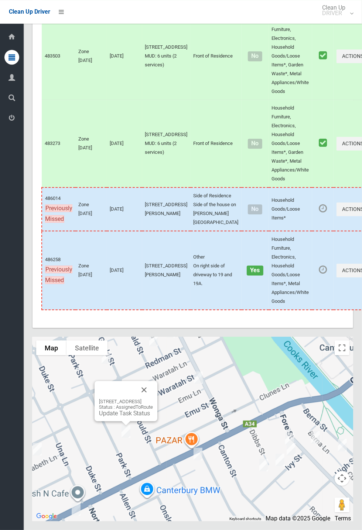
click at [124, 196] on div "70 Park Street, CAMPSIE NSW 2194 Status : AssignedToRoute Update Task Status" at bounding box center [126, 408] width 54 height 18
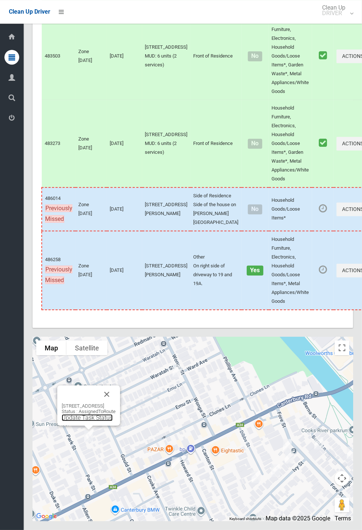
click at [95, 196] on link "Update Task Status" at bounding box center [87, 418] width 51 height 7
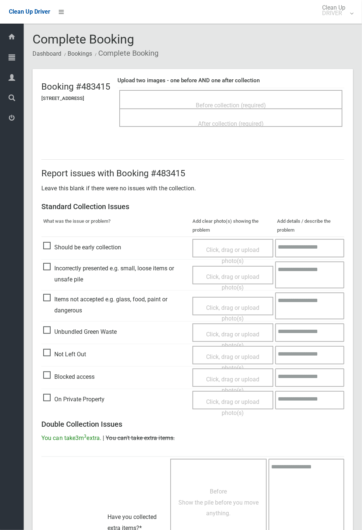
click at [266, 102] on span "Before collection (required)" at bounding box center [231, 105] width 70 height 7
click at [252, 98] on div "Before collection (required)" at bounding box center [230, 105] width 207 height 14
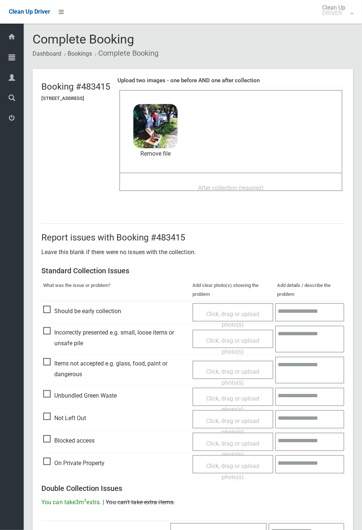
click at [264, 185] on span "After collection (required)" at bounding box center [231, 188] width 66 height 7
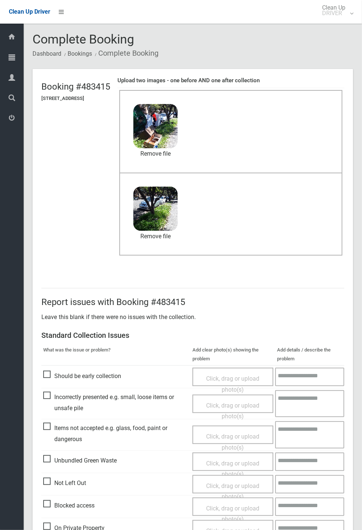
scroll to position [256, 0]
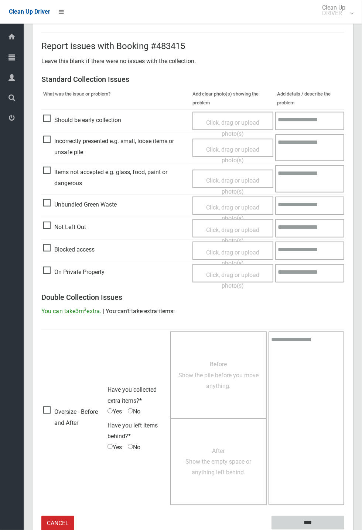
click at [344, 530] on input "****" at bounding box center [307, 523] width 73 height 14
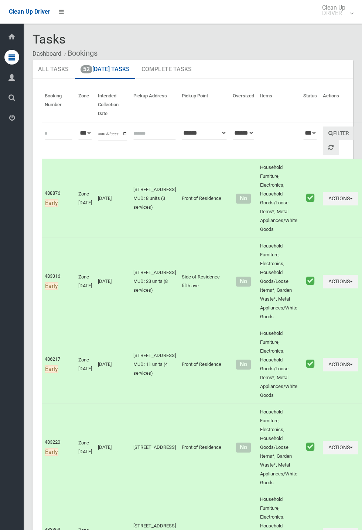
click at [2, 293] on div "Dashboard Tasks All Tasks Todays Tasks Overdue Tasks Complete Tasks Profile Sea…" at bounding box center [12, 277] width 24 height 507
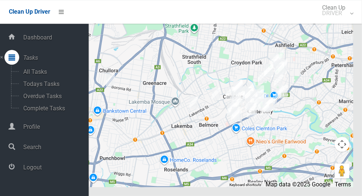
scroll to position [4564, 0]
click at [64, 12] on icon at bounding box center [61, 12] width 5 height 13
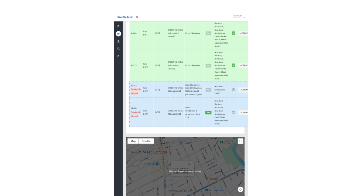
scroll to position [4270, 0]
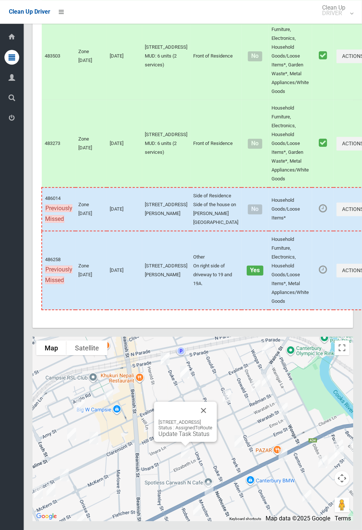
click at [212, 420] on button "Close" at bounding box center [204, 411] width 18 height 18
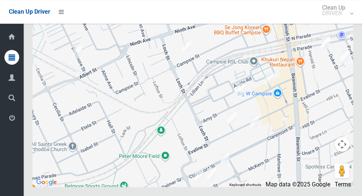
scroll to position [4618, 0]
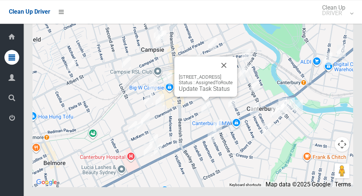
click at [233, 74] on button "Close" at bounding box center [224, 65] width 18 height 18
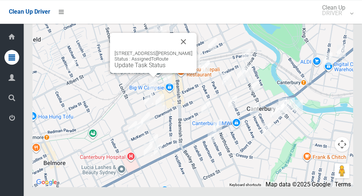
click at [184, 51] on button "Close" at bounding box center [184, 42] width 18 height 18
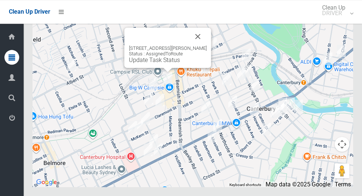
click at [201, 45] on button "Close" at bounding box center [198, 37] width 18 height 18
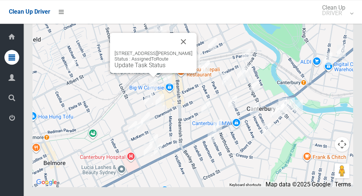
click at [187, 51] on button "Close" at bounding box center [184, 42] width 18 height 18
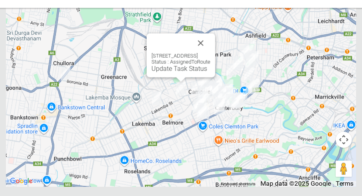
click at [220, 65] on button "Close" at bounding box center [211, 56] width 18 height 18
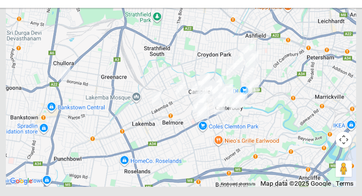
click at [83, 124] on div at bounding box center [192, 95] width 320 height 185
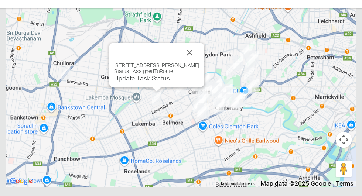
click at [199, 73] on button "Close" at bounding box center [201, 65] width 18 height 18
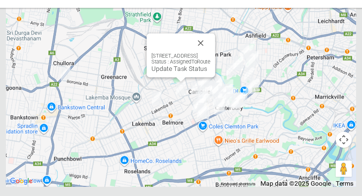
click at [220, 65] on button "Close" at bounding box center [211, 56] width 18 height 18
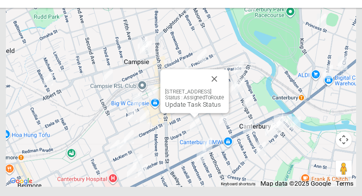
click at [232, 97] on button "Close" at bounding box center [223, 89] width 18 height 18
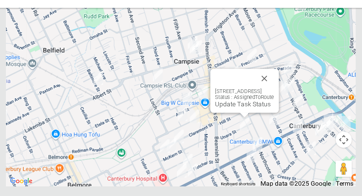
click at [278, 97] on button "Close" at bounding box center [269, 88] width 18 height 18
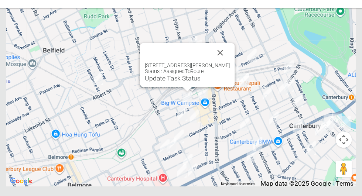
click at [232, 73] on button "Close" at bounding box center [229, 65] width 18 height 18
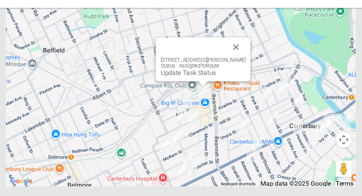
click at [244, 68] on button "Close" at bounding box center [243, 60] width 18 height 18
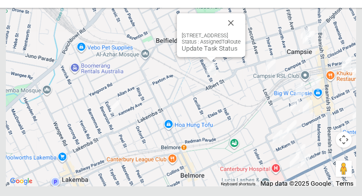
click at [247, 46] on button "Close" at bounding box center [239, 37] width 18 height 18
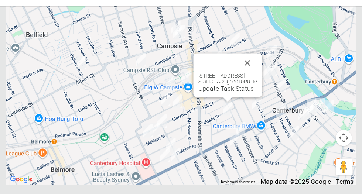
click at [262, 85] on button "Close" at bounding box center [254, 76] width 18 height 18
click at [231, 103] on link "Update Task Status" at bounding box center [234, 99] width 51 height 7
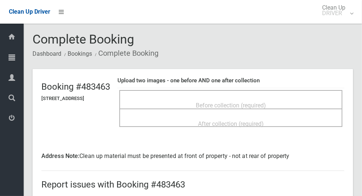
click at [266, 102] on span "Before collection (required)" at bounding box center [231, 105] width 70 height 7
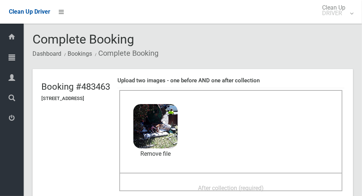
click at [240, 185] on span "After collection (required)" at bounding box center [231, 188] width 66 height 7
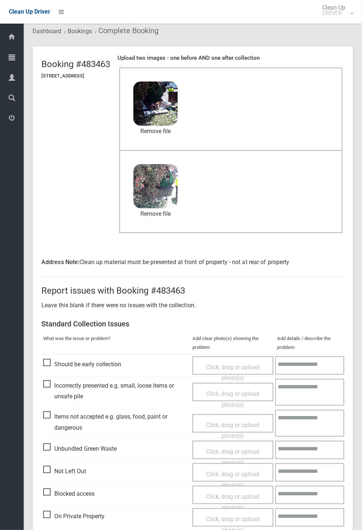
scroll to position [45, 0]
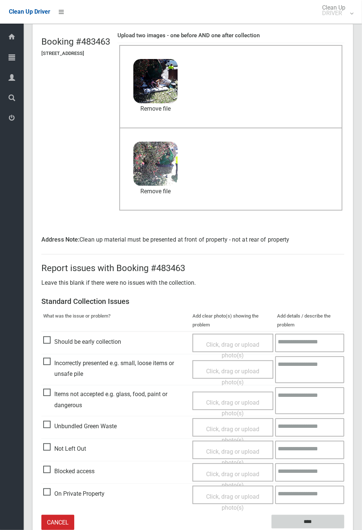
click at [344, 196] on input "****" at bounding box center [307, 522] width 73 height 14
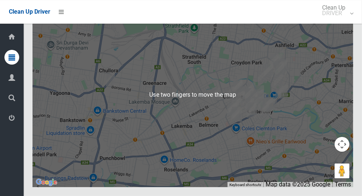
scroll to position [4616, 0]
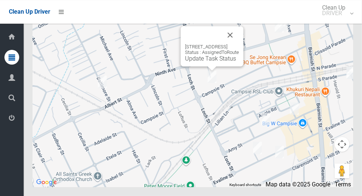
click at [239, 44] on button "Close" at bounding box center [230, 35] width 18 height 18
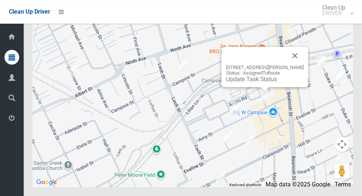
click at [299, 65] on button "Close" at bounding box center [295, 56] width 18 height 18
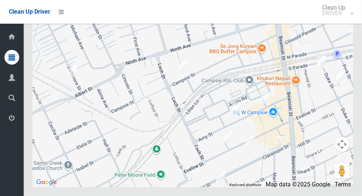
scroll to position [4617, 0]
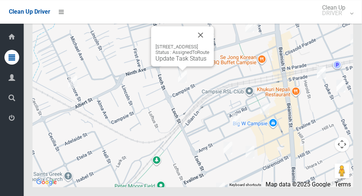
click at [178, 62] on link "Update Task Status" at bounding box center [180, 58] width 51 height 7
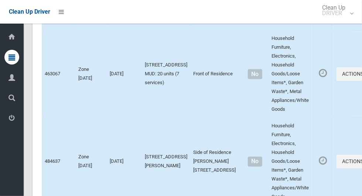
scroll to position [846, 0]
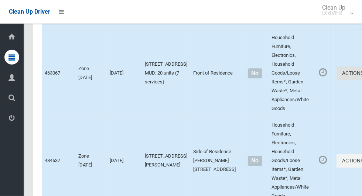
click at [361, 76] on icon "button" at bounding box center [364, 73] width 3 height 5
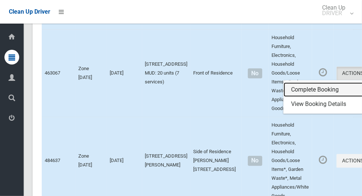
click at [317, 97] on link "Complete Booking" at bounding box center [327, 90] width 88 height 15
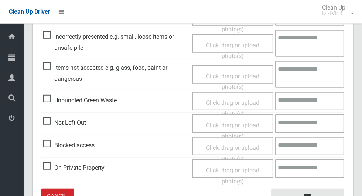
scroll to position [230, 0]
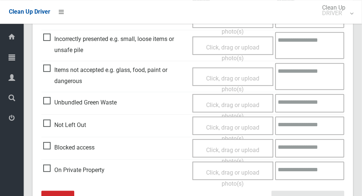
click at [57, 121] on span "Not Left Out" at bounding box center [64, 124] width 43 height 11
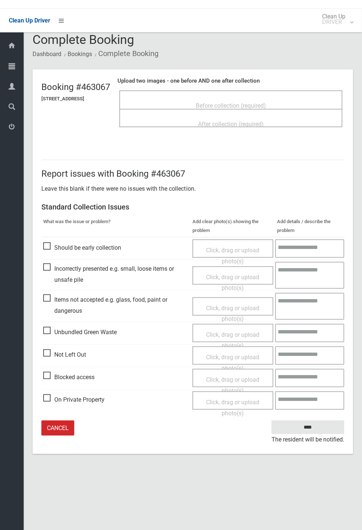
scroll to position [0, 0]
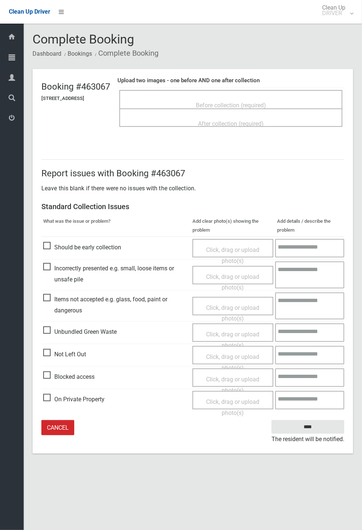
click at [246, 196] on span "Click, drag or upload photo(s)" at bounding box center [232, 363] width 53 height 18
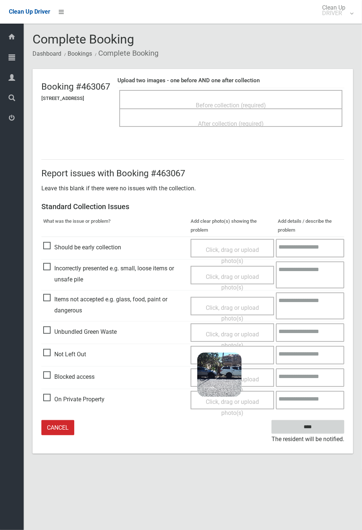
click at [344, 196] on input "****" at bounding box center [307, 427] width 73 height 14
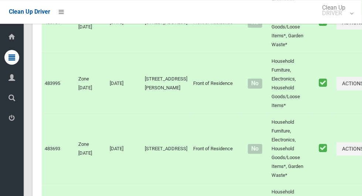
scroll to position [4617, 0]
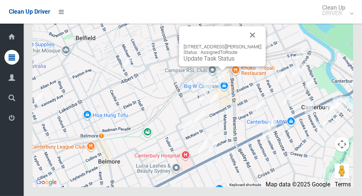
click at [251, 44] on button "Close" at bounding box center [253, 35] width 18 height 18
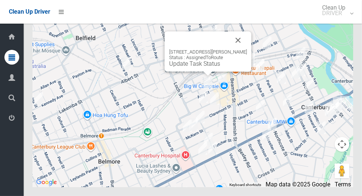
click at [239, 49] on button "Close" at bounding box center [238, 40] width 18 height 18
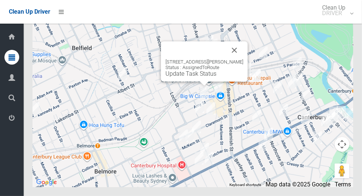
click at [240, 59] on button "Close" at bounding box center [235, 50] width 18 height 18
click at [236, 59] on button "Close" at bounding box center [235, 50] width 18 height 18
click at [238, 59] on button "Close" at bounding box center [235, 50] width 18 height 18
click at [194, 77] on link "Update Task Status" at bounding box center [190, 73] width 51 height 7
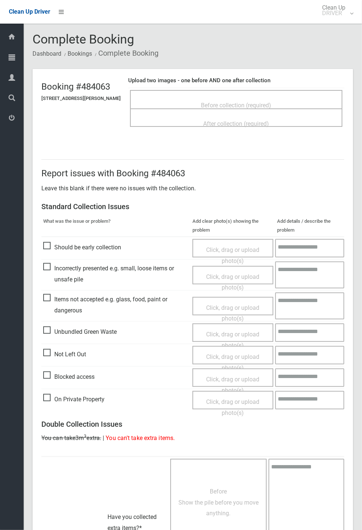
click at [50, 351] on span "Not Left Out" at bounding box center [64, 354] width 43 height 11
click at [228, 357] on span "Click, drag or upload photo(s)" at bounding box center [232, 363] width 53 height 18
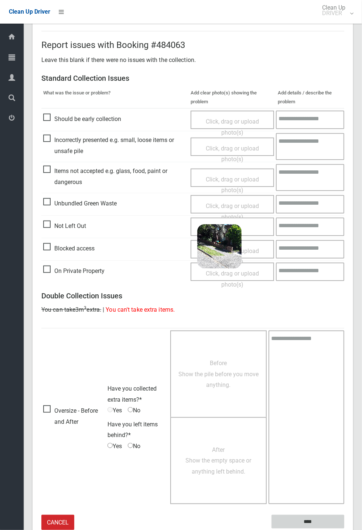
click at [311, 520] on input "****" at bounding box center [307, 522] width 73 height 14
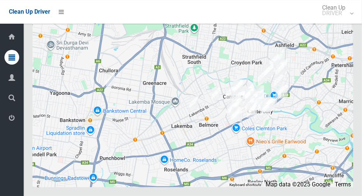
scroll to position [4603, 0]
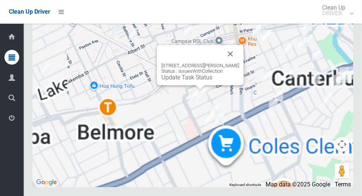
click at [234, 63] on button "Close" at bounding box center [230, 54] width 18 height 18
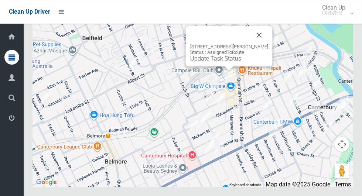
click at [258, 44] on button "Close" at bounding box center [259, 35] width 18 height 18
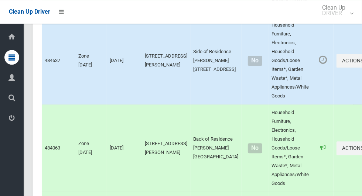
scroll to position [946, 0]
click at [336, 68] on button "Actions" at bounding box center [353, 61] width 35 height 14
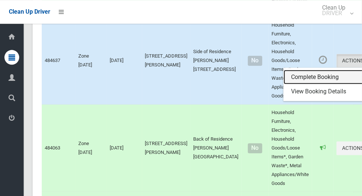
click at [324, 85] on link "Complete Booking" at bounding box center [327, 77] width 88 height 15
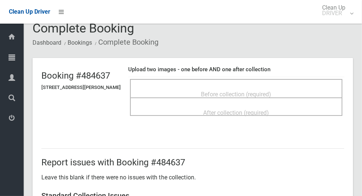
scroll to position [11, 0]
click at [302, 88] on div "Before collection (required)" at bounding box center [236, 94] width 196 height 14
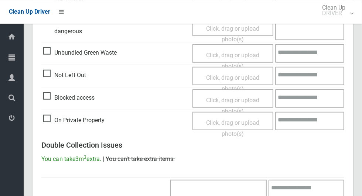
scroll to position [281, 0]
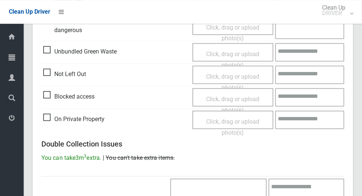
click at [50, 76] on span "Not Left Out" at bounding box center [64, 73] width 43 height 11
click at [236, 75] on span "Click, drag or upload photo(s)" at bounding box center [232, 82] width 53 height 18
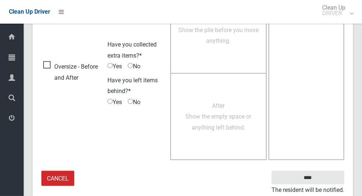
scroll to position [475, 0]
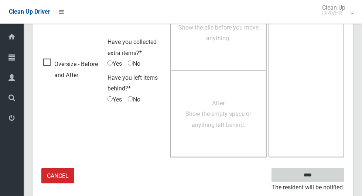
click at [325, 171] on input "****" at bounding box center [307, 175] width 73 height 14
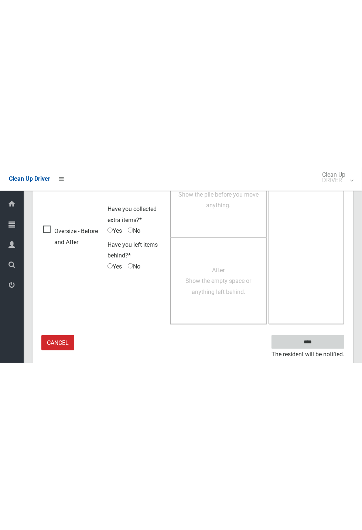
scroll to position [162, 0]
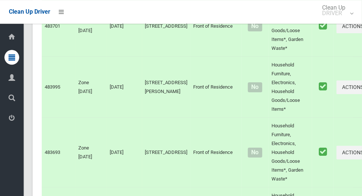
scroll to position [4617, 0]
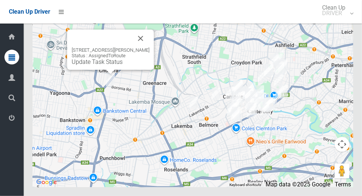
click at [149, 47] on button "Close" at bounding box center [141, 39] width 18 height 18
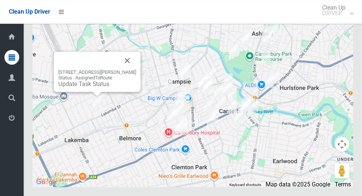
click at [132, 69] on button "Close" at bounding box center [127, 61] width 18 height 18
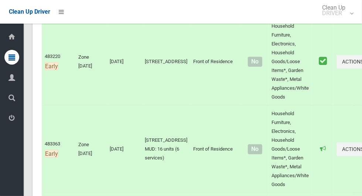
scroll to position [0, 0]
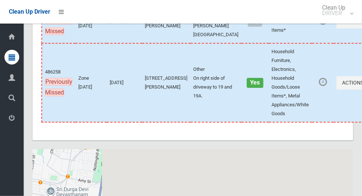
scroll to position [4617, 0]
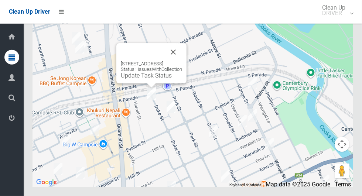
click at [156, 79] on link "Update Task Status" at bounding box center [146, 75] width 51 height 7
click at [182, 61] on button "Close" at bounding box center [173, 52] width 18 height 18
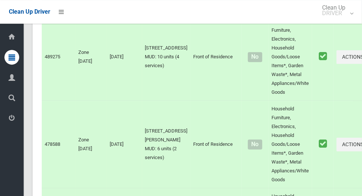
scroll to position [2687, 0]
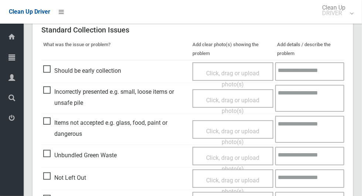
scroll to position [175, 0]
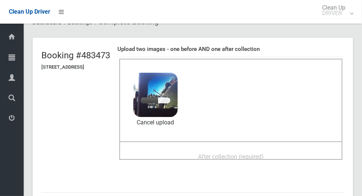
scroll to position [31, 0]
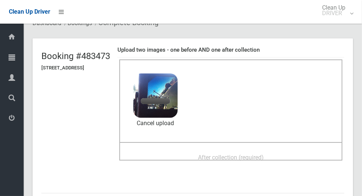
click at [249, 154] on span "After collection (required)" at bounding box center [231, 157] width 66 height 7
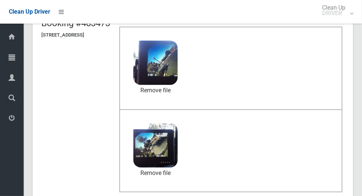
scroll to position [381, 0]
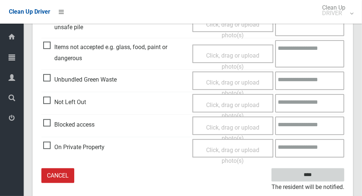
click at [331, 176] on input "****" at bounding box center [307, 175] width 73 height 14
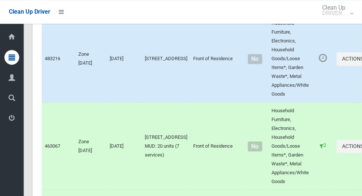
scroll to position [774, 0]
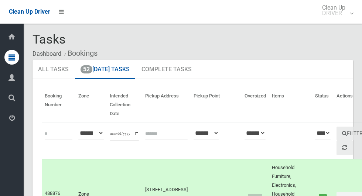
scroll to position [774, 0]
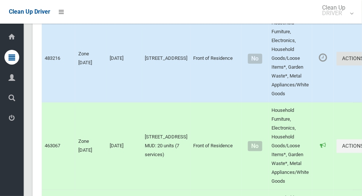
click at [336, 65] on button "Actions" at bounding box center [353, 59] width 35 height 14
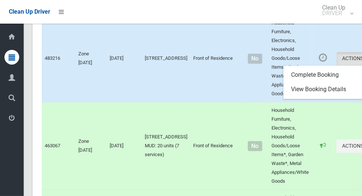
click at [328, 95] on div at bounding box center [181, 98] width 362 height 196
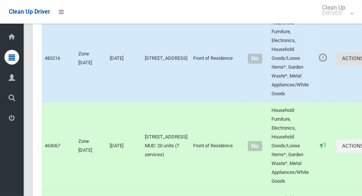
click at [336, 65] on button "Actions" at bounding box center [353, 59] width 35 height 14
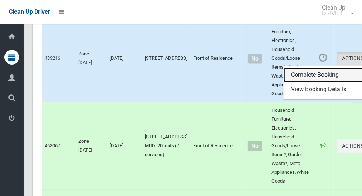
click at [307, 82] on link "Complete Booking" at bounding box center [327, 75] width 88 height 15
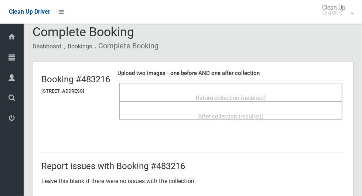
scroll to position [8, 0]
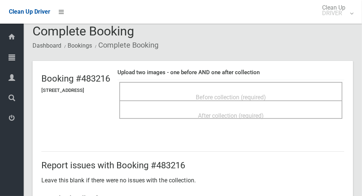
click at [247, 97] on span "Before collection (required)" at bounding box center [231, 97] width 70 height 7
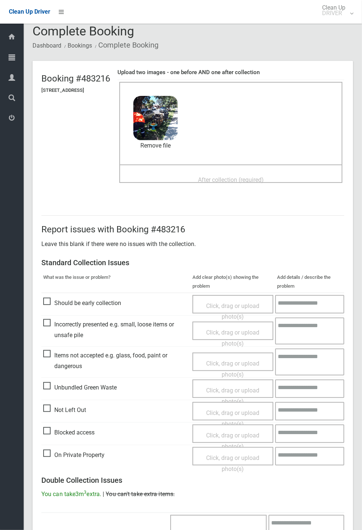
click at [264, 179] on span "After collection (required)" at bounding box center [231, 179] width 66 height 7
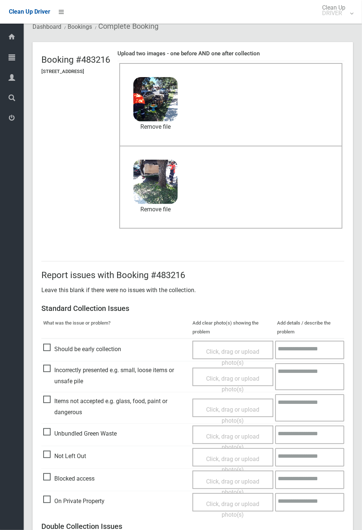
scroll to position [256, 0]
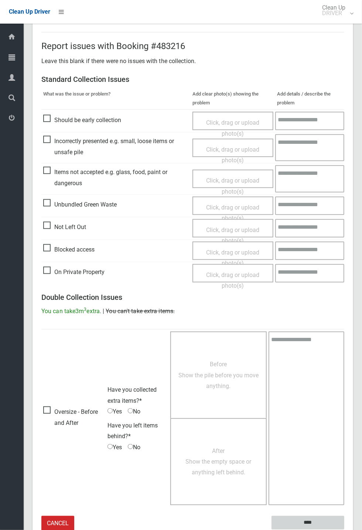
click at [313, 196] on input "****" at bounding box center [307, 523] width 73 height 14
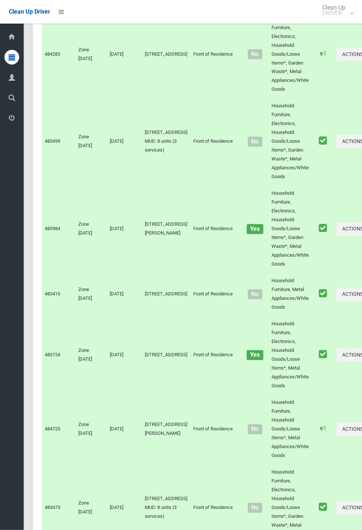
scroll to position [4270, 0]
